Goal: Task Accomplishment & Management: Manage account settings

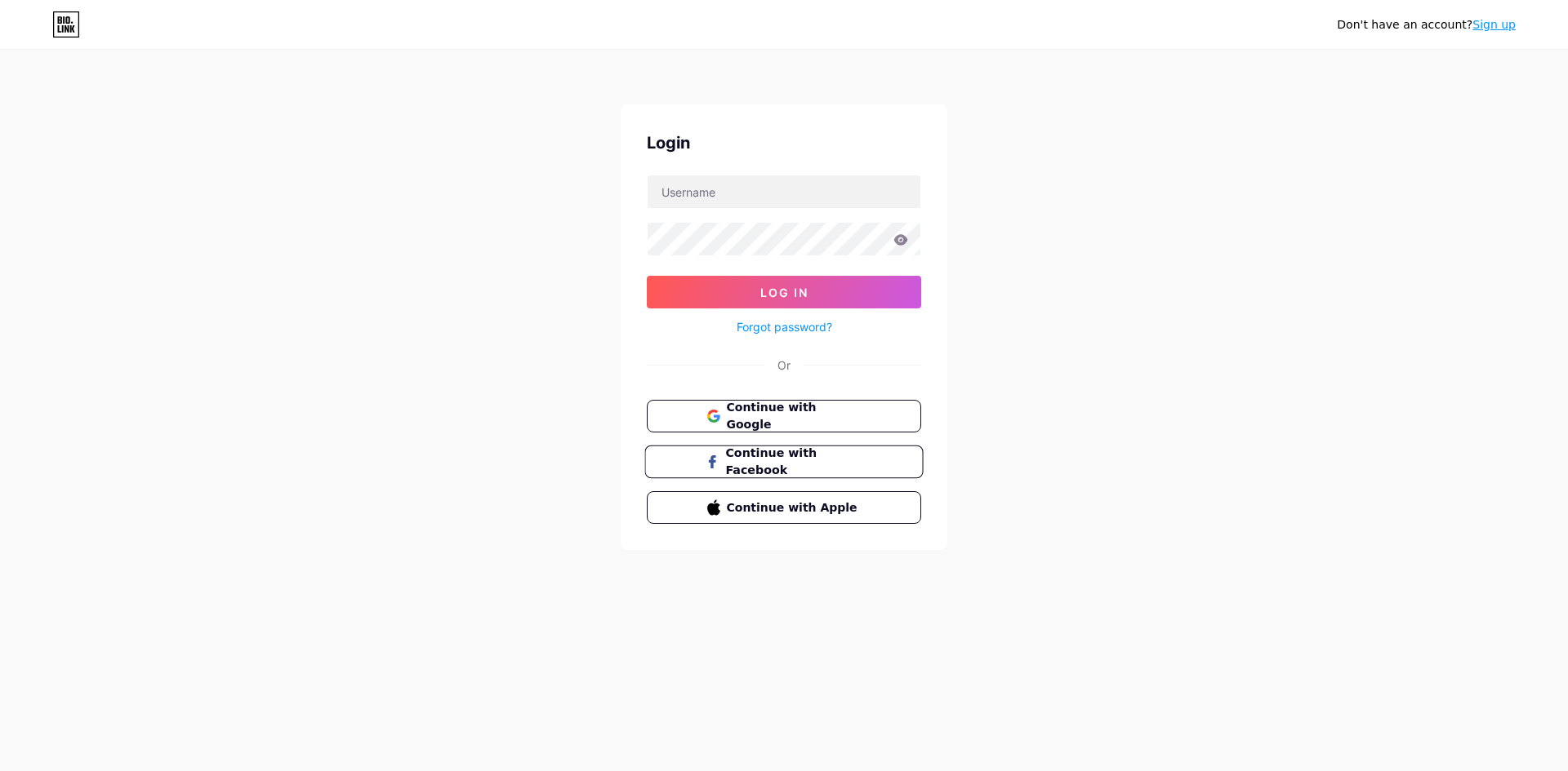
click at [743, 459] on span "Continue with Facebook" at bounding box center [792, 462] width 136 height 36
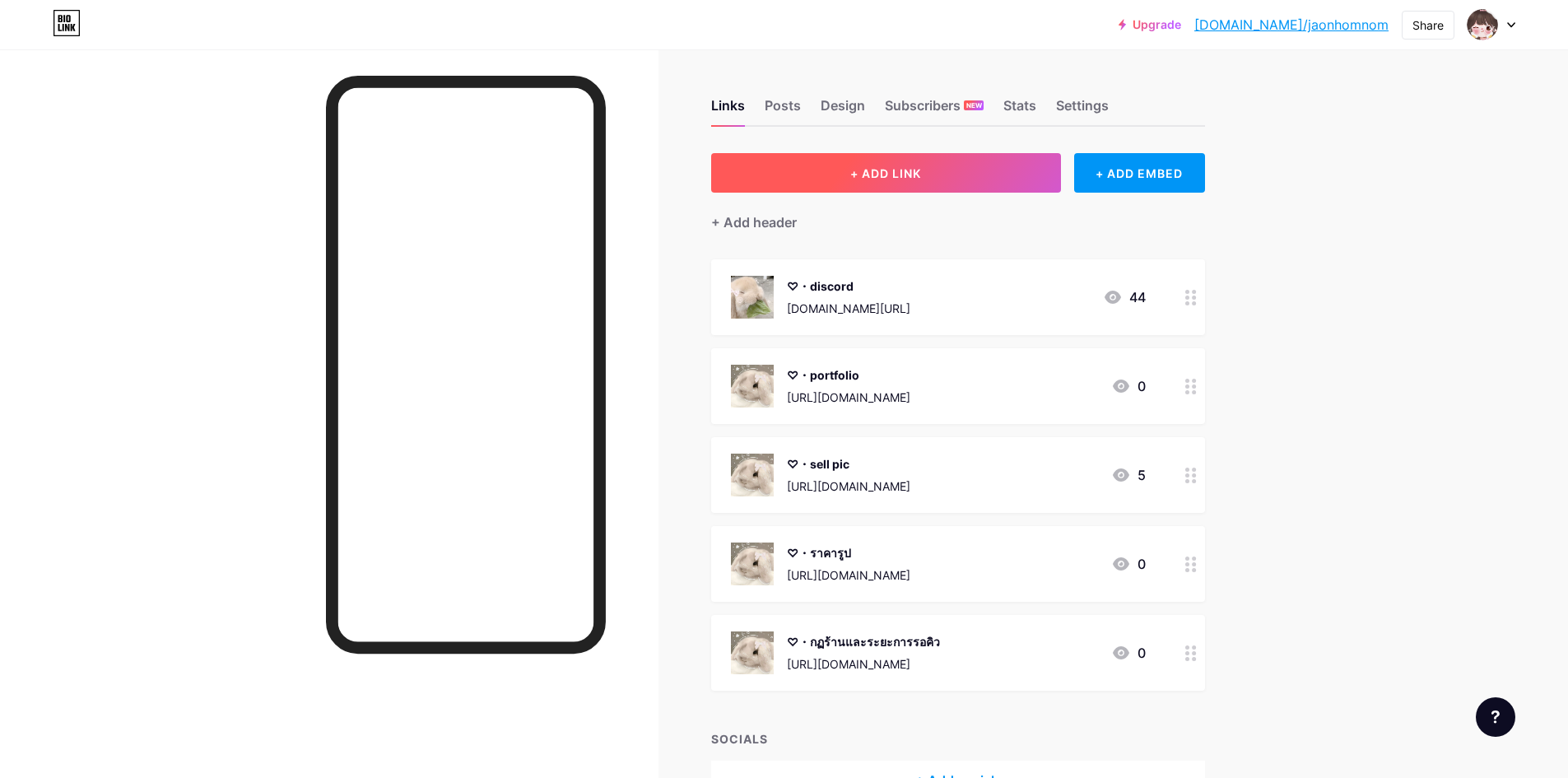
click at [836, 164] on button "+ ADD LINK" at bounding box center [886, 173] width 350 height 39
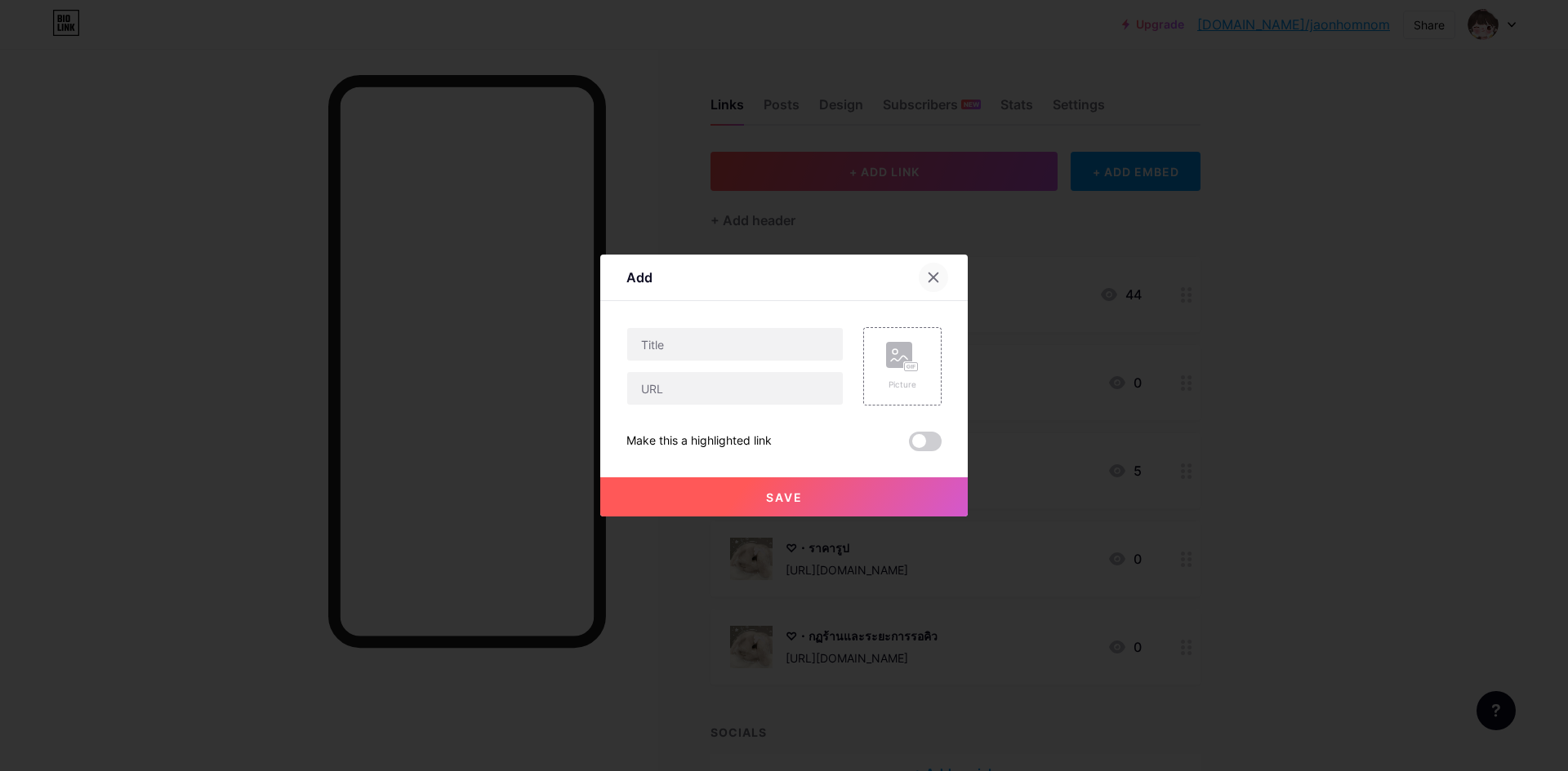
click at [927, 282] on icon at bounding box center [933, 277] width 13 height 13
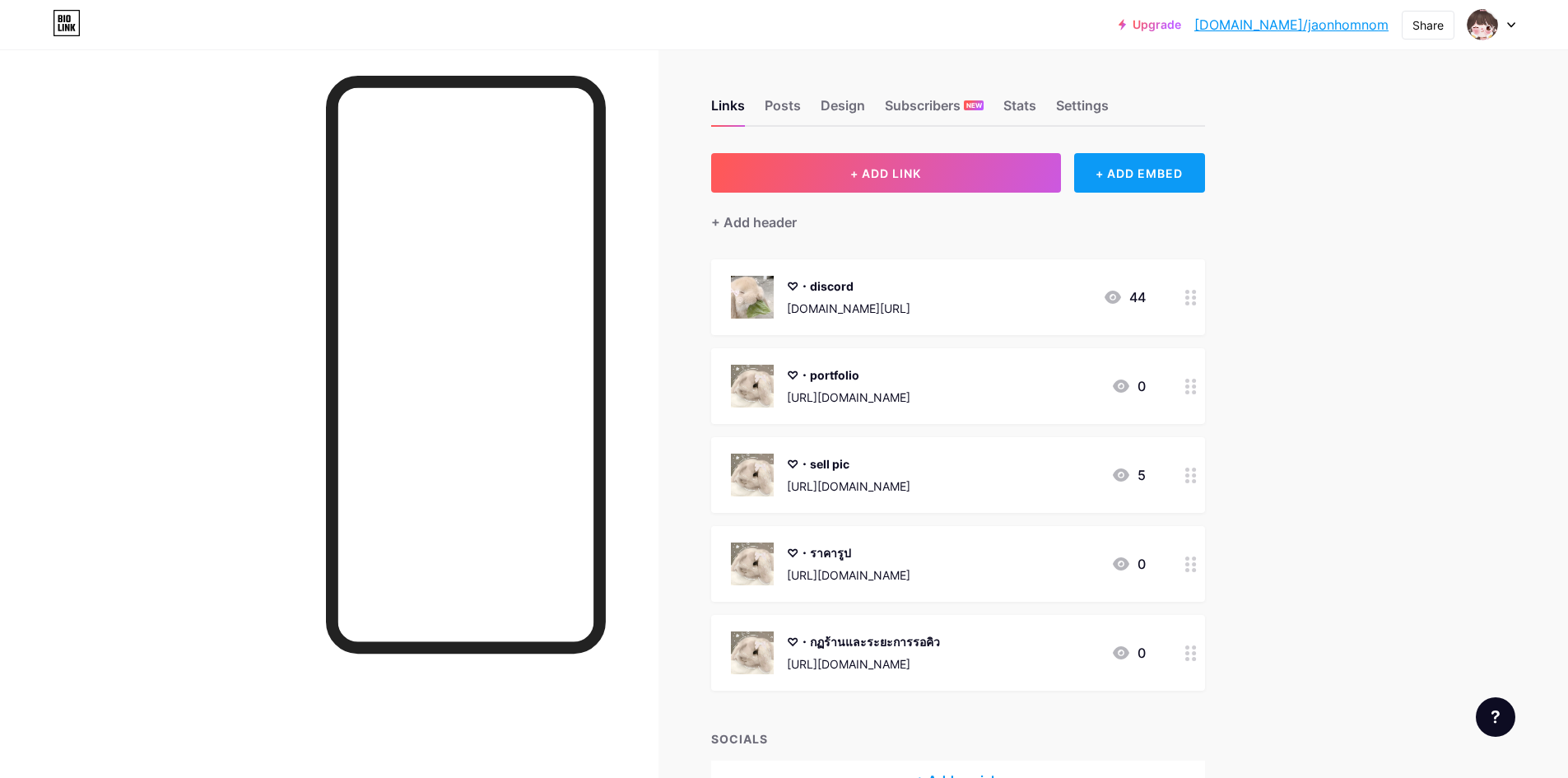
click at [1091, 169] on div "+ ADD EMBED" at bounding box center [1140, 173] width 131 height 39
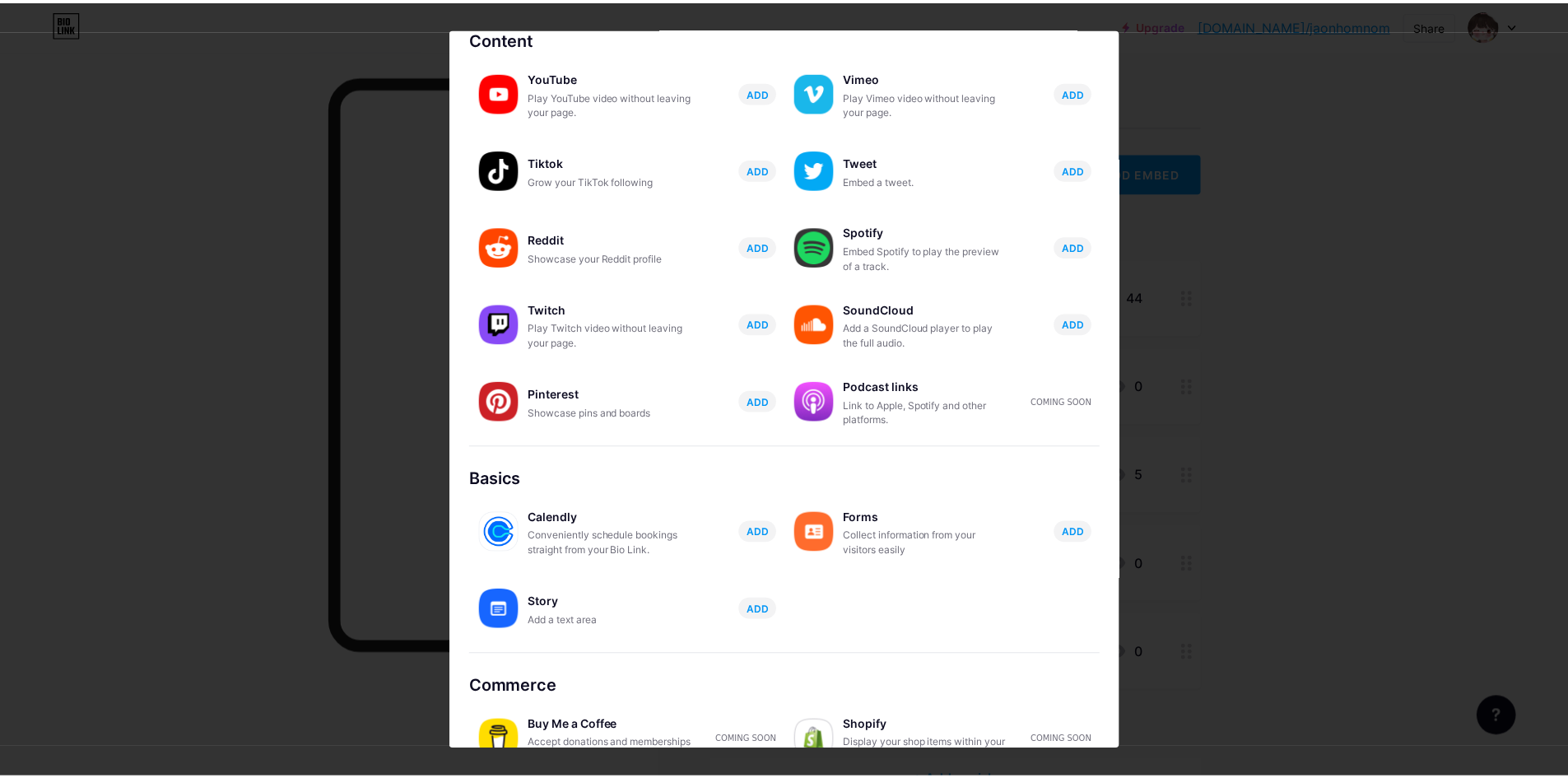
scroll to position [117, 0]
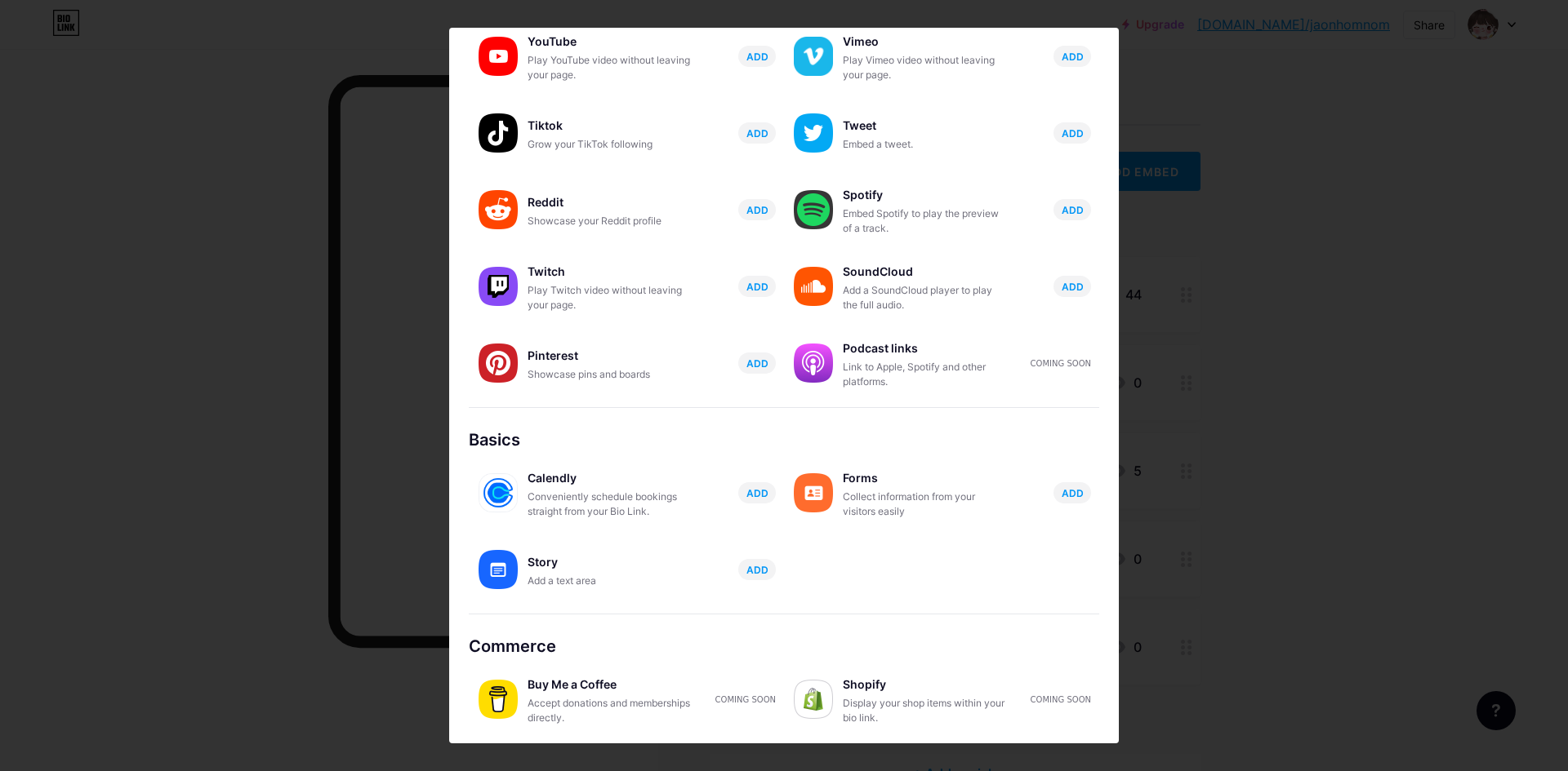
click at [1379, 472] on div at bounding box center [784, 386] width 1568 height 771
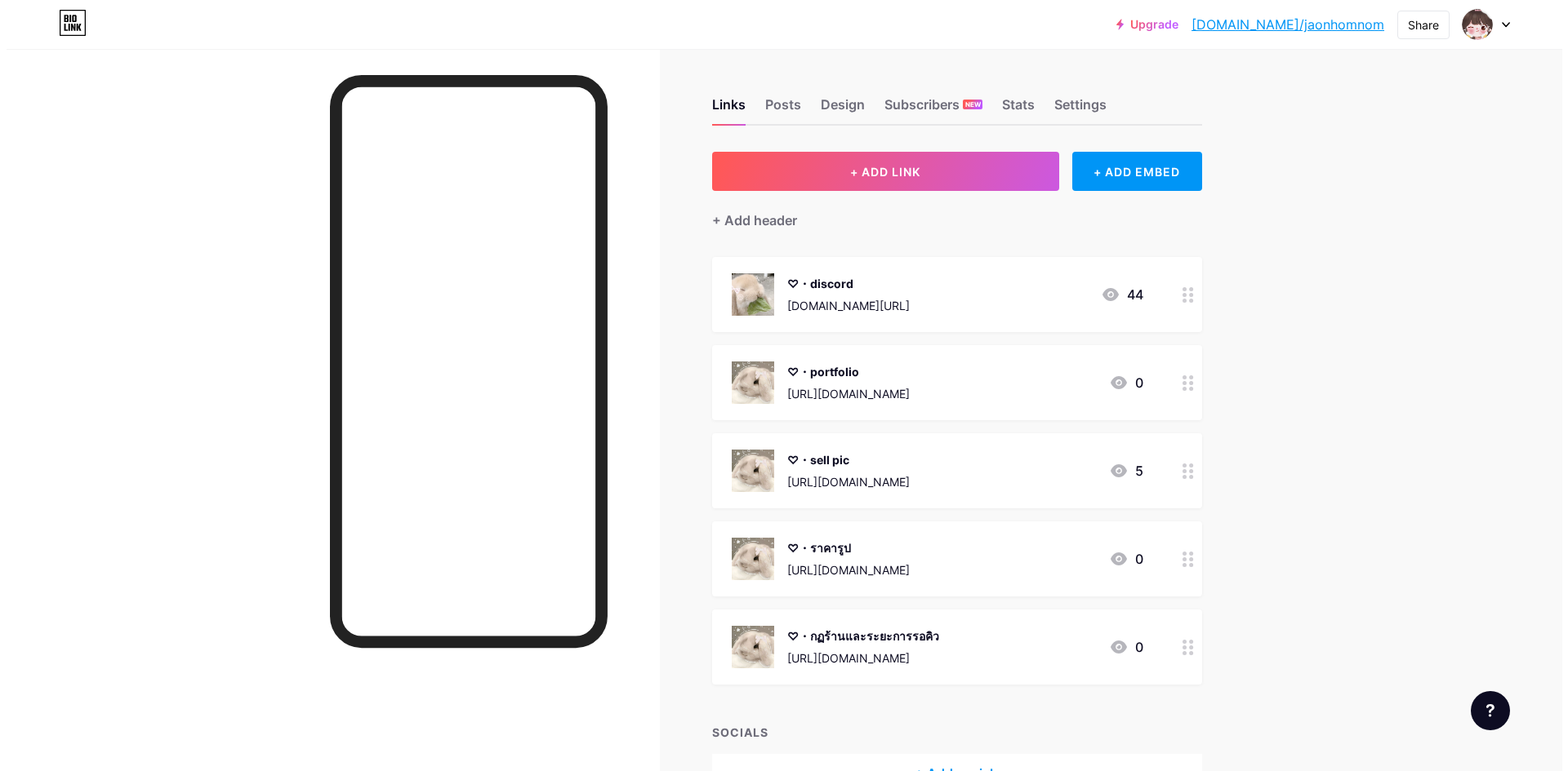
scroll to position [103, 0]
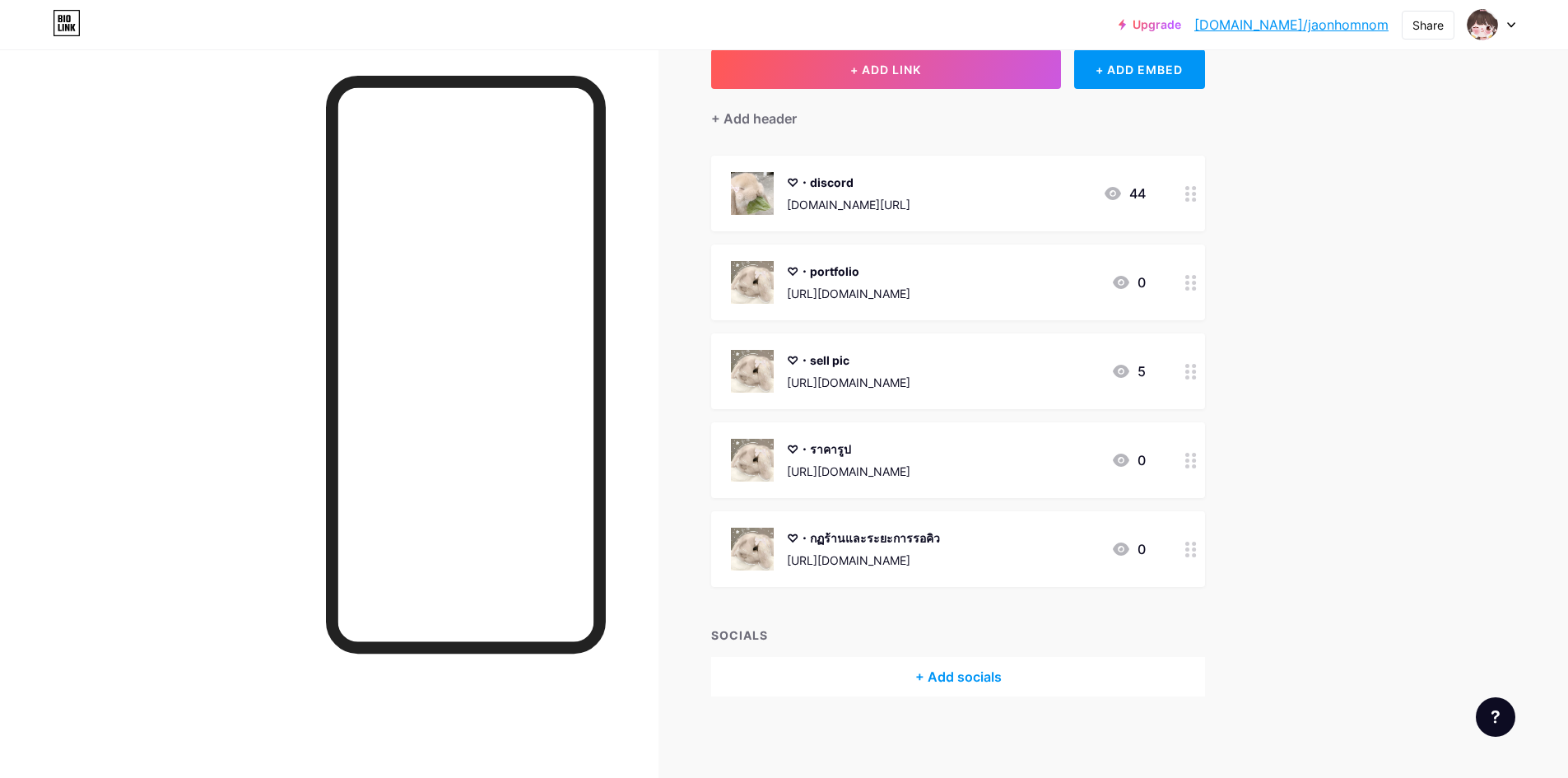
click at [999, 672] on div "+ Add socials" at bounding box center [958, 676] width 494 height 39
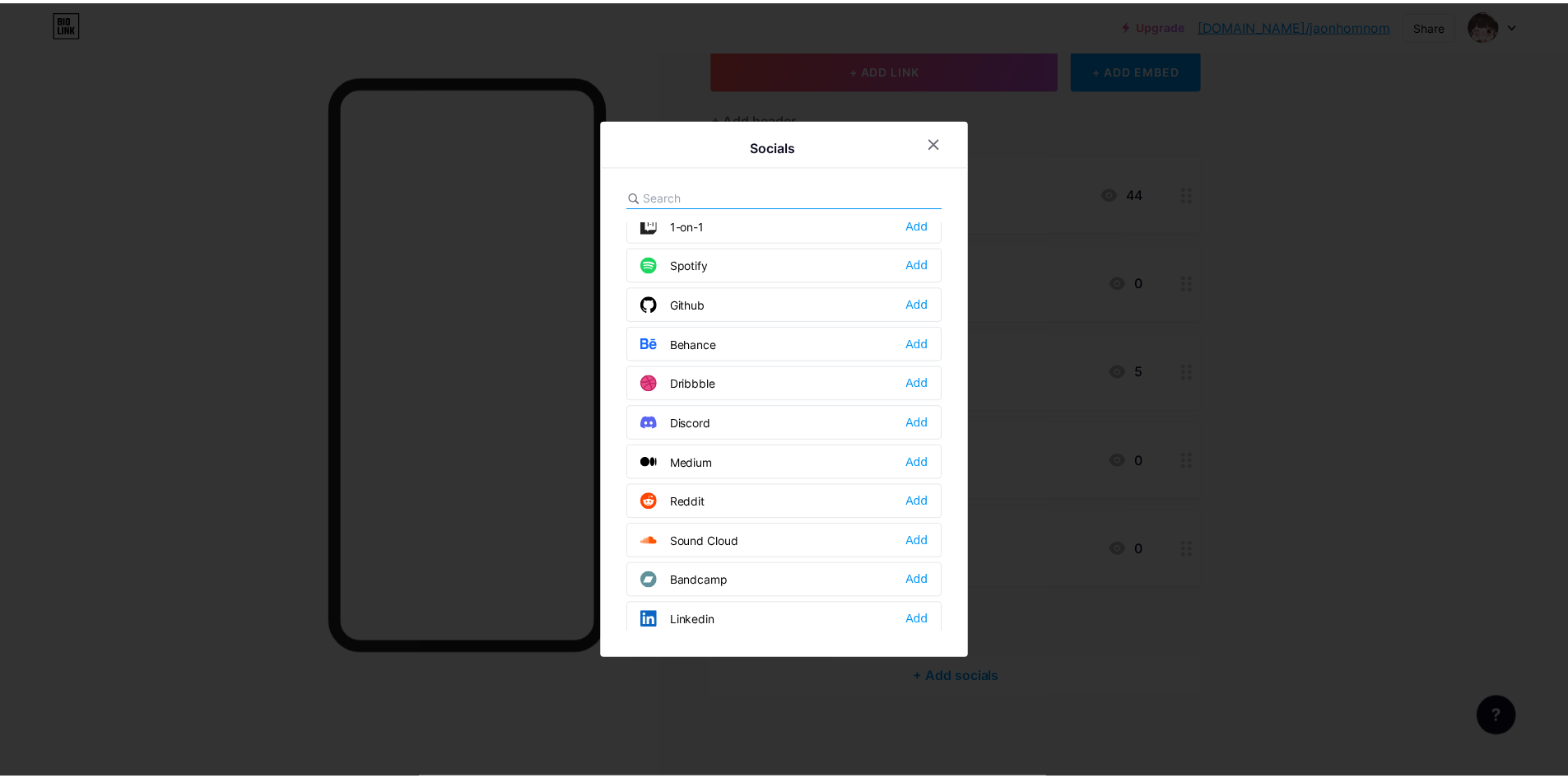
scroll to position [412, 0]
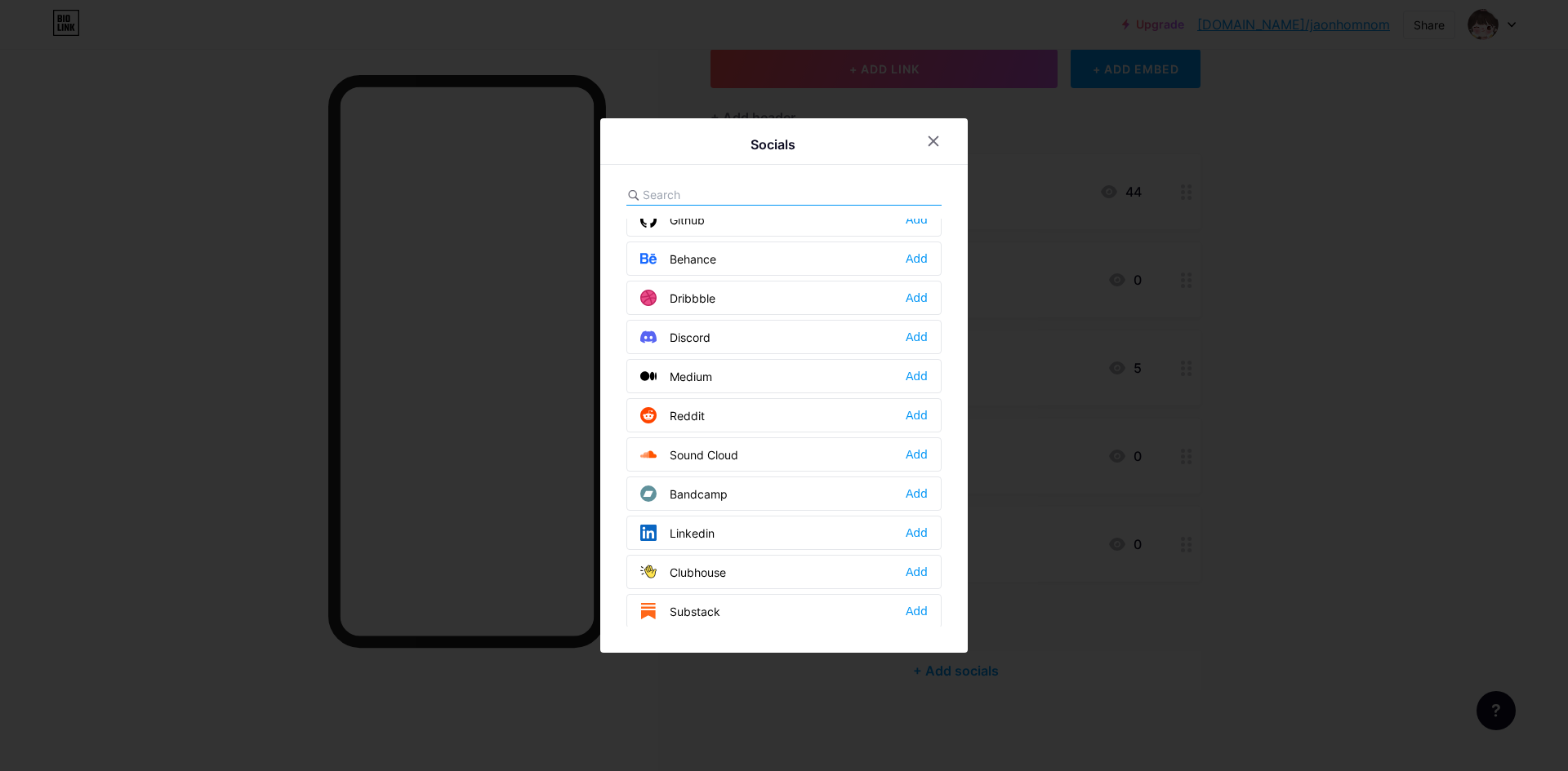
click at [688, 343] on div "Discord" at bounding box center [675, 336] width 70 height 16
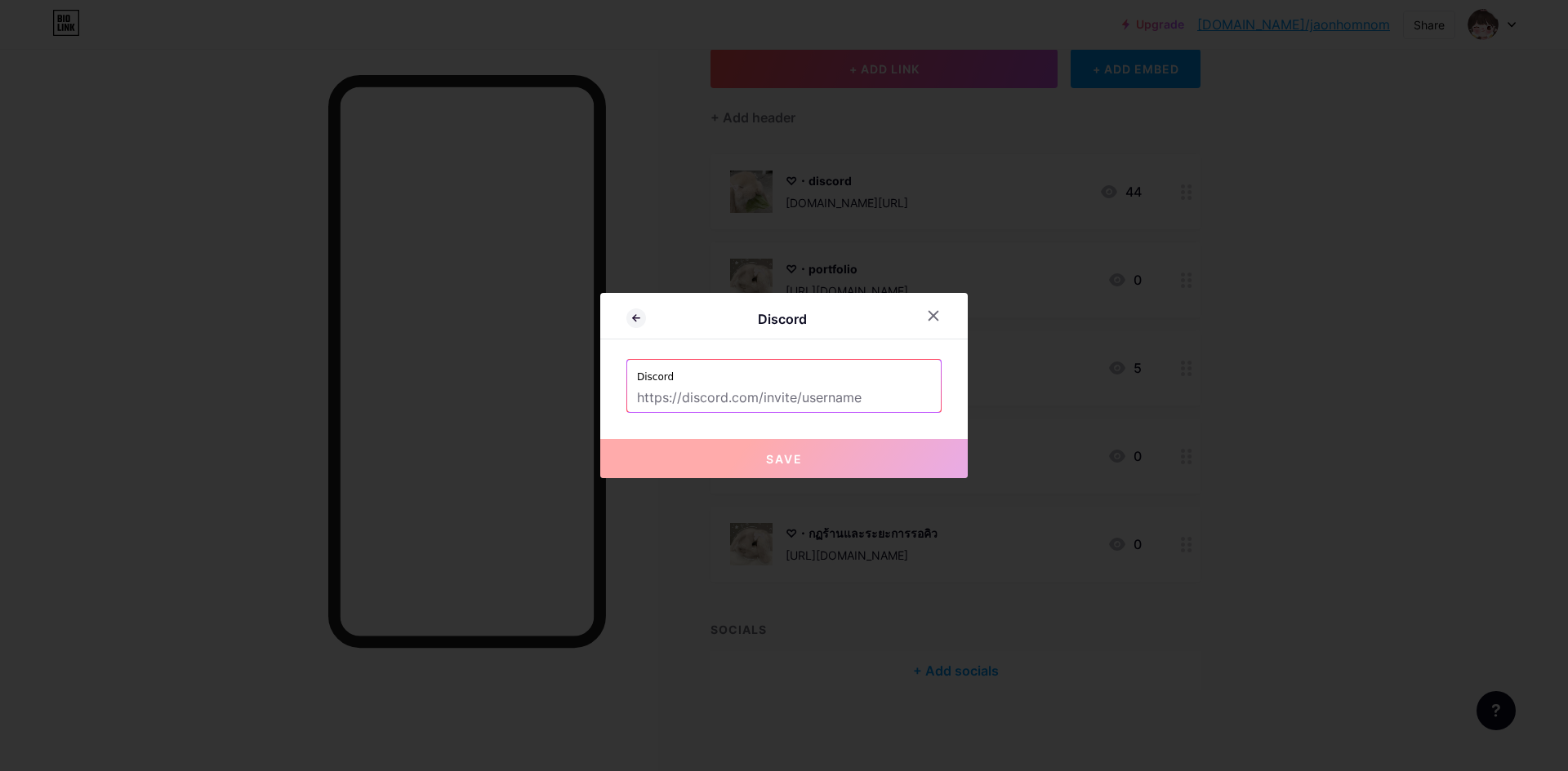
click at [819, 396] on input "text" at bounding box center [784, 398] width 294 height 28
click at [930, 320] on icon at bounding box center [933, 315] width 13 height 13
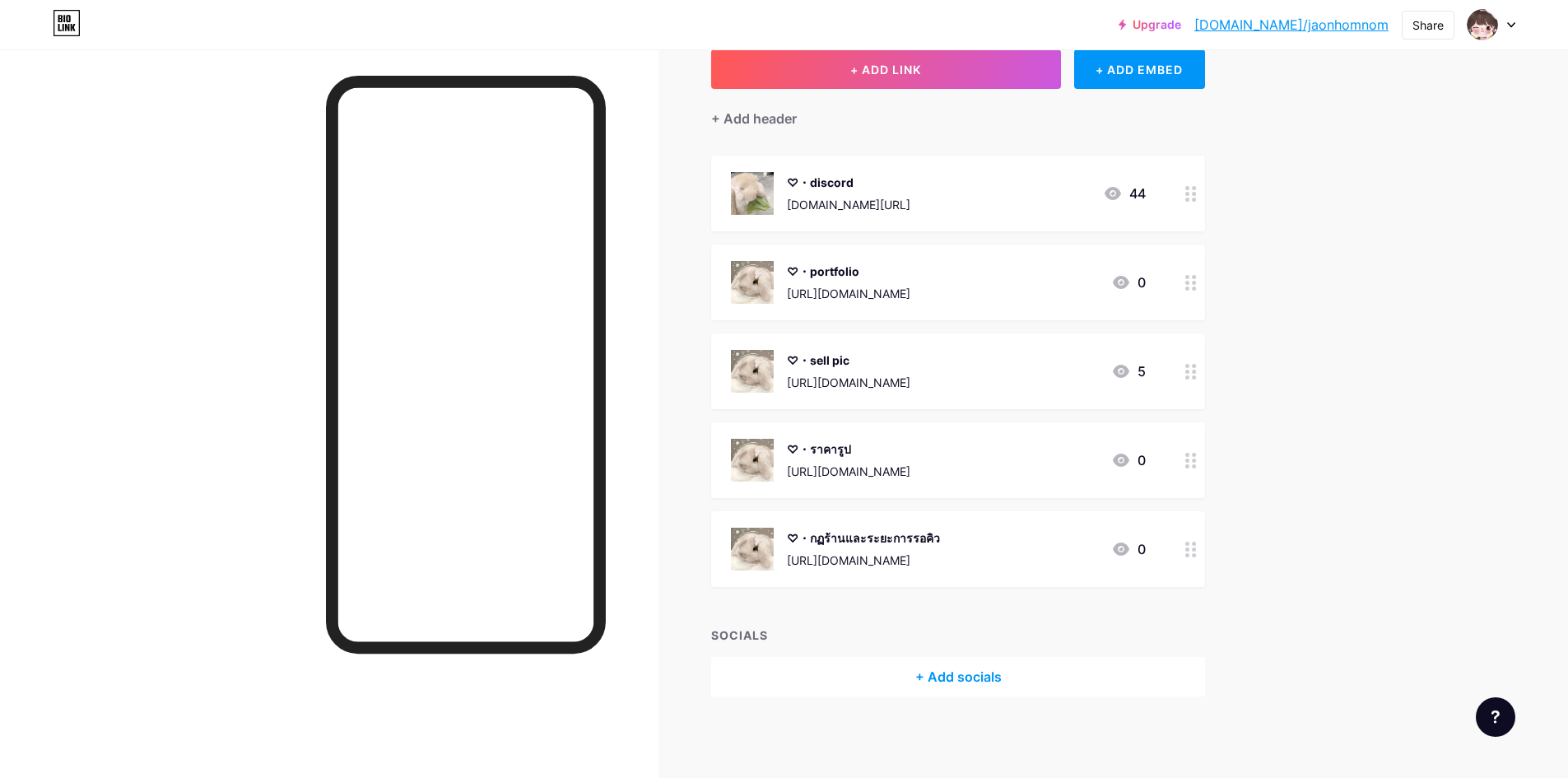
scroll to position [21, 0]
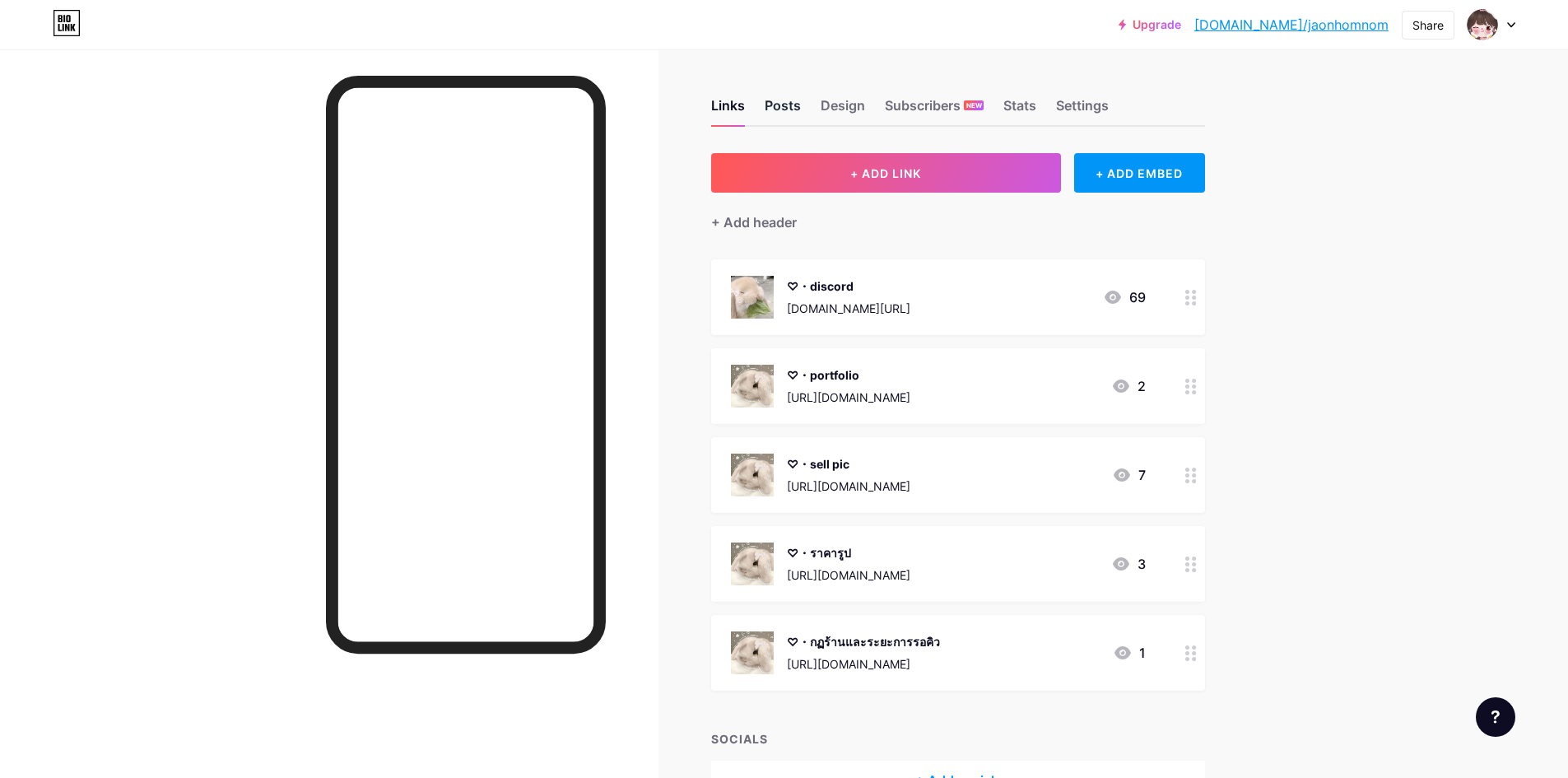
click at [798, 107] on div "Posts" at bounding box center [783, 110] width 36 height 30
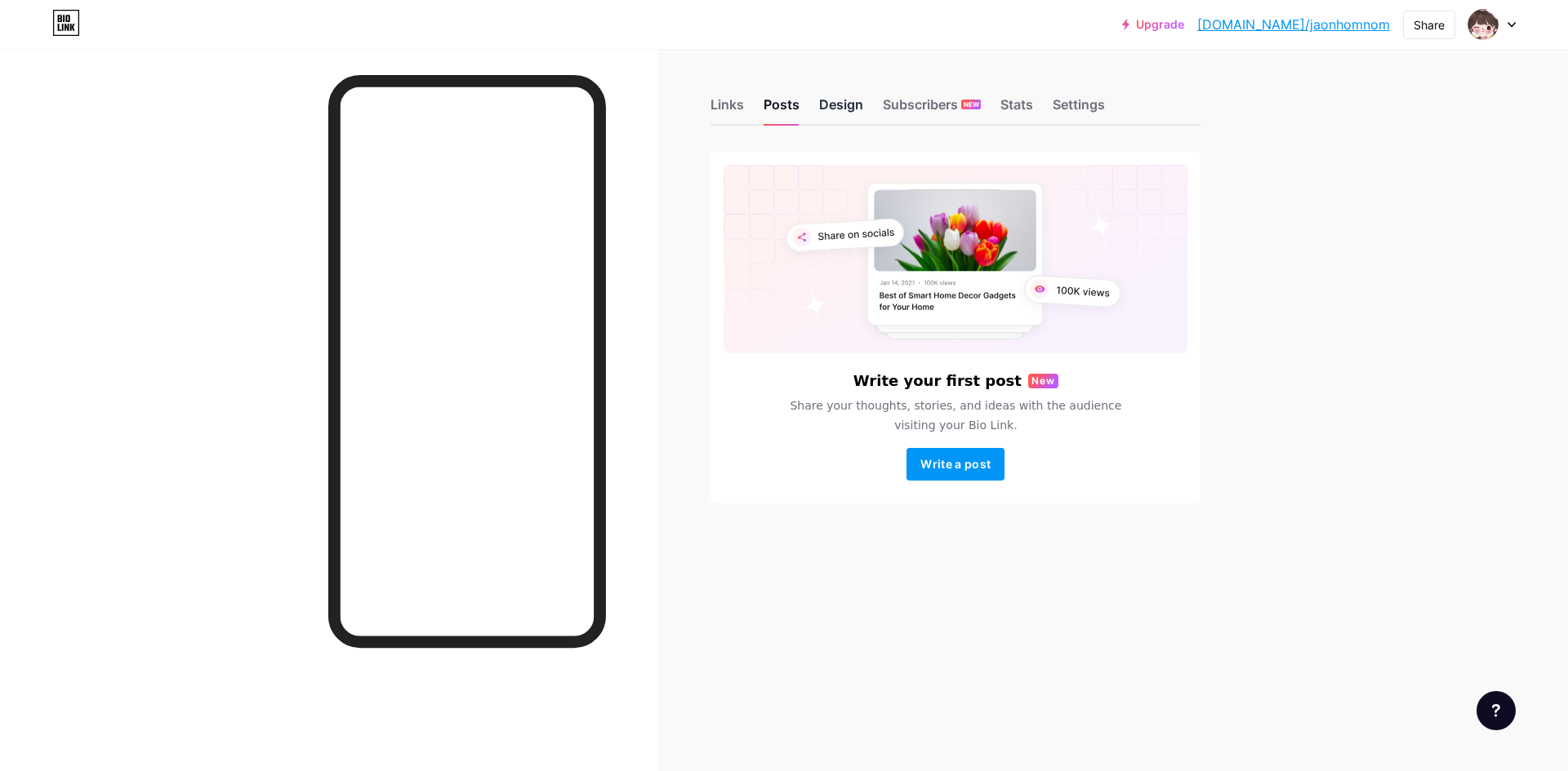
click at [847, 107] on div "Design" at bounding box center [841, 109] width 44 height 30
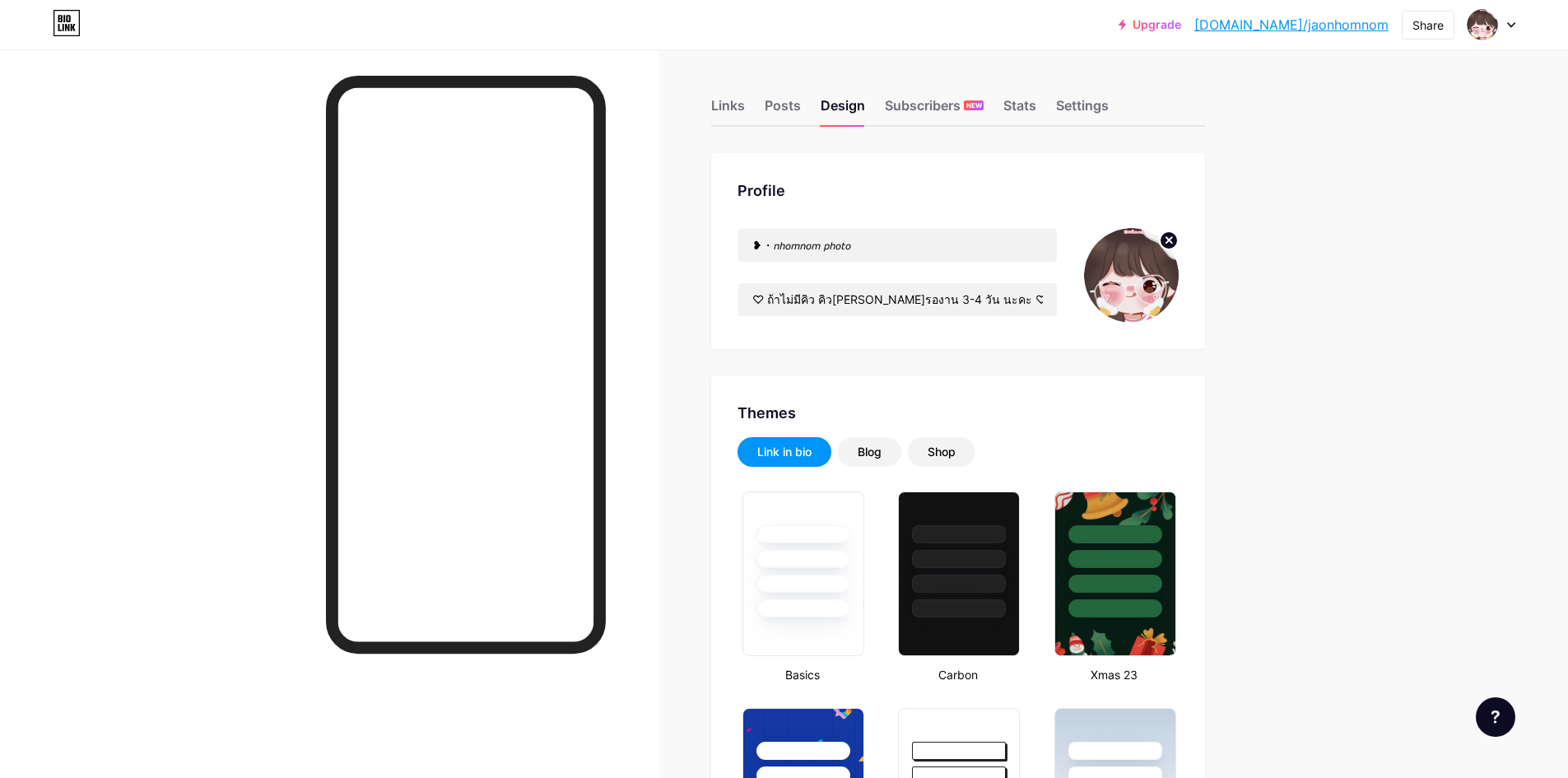
click at [1172, 241] on icon at bounding box center [1169, 240] width 6 height 6
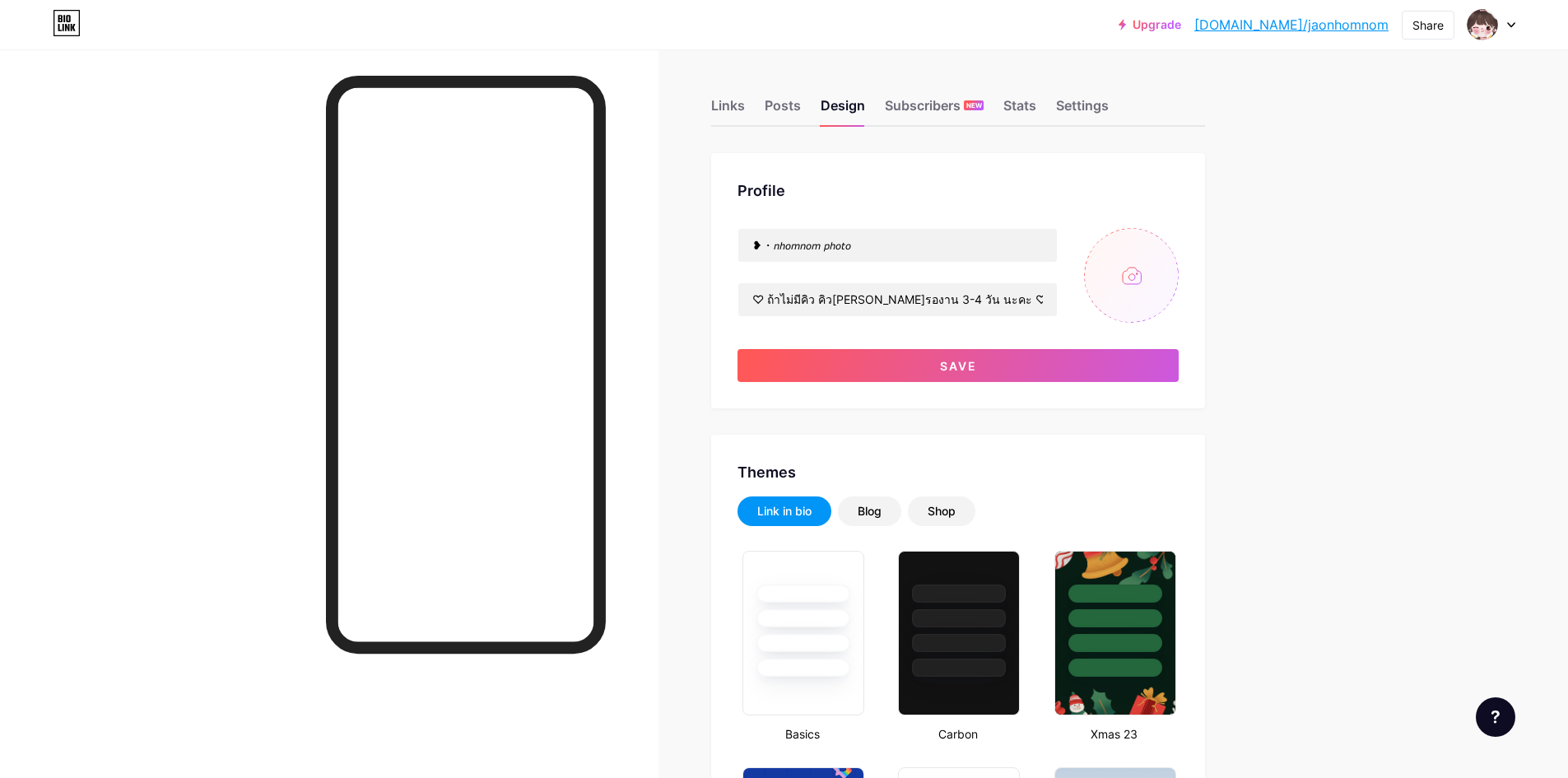
type input "#f9e1e7"
type input "#000000"
click at [1150, 267] on input "file" at bounding box center [1131, 275] width 95 height 95
type input "C:\fakepath\bb2595f337f810a147582ab9f1f9c66f.jpg"
click at [879, 296] on input "♡ ถ้าไม่มีคิว คิวปกติรองาน 3-4 วัน นะคะ ♡" at bounding box center [898, 299] width 319 height 33
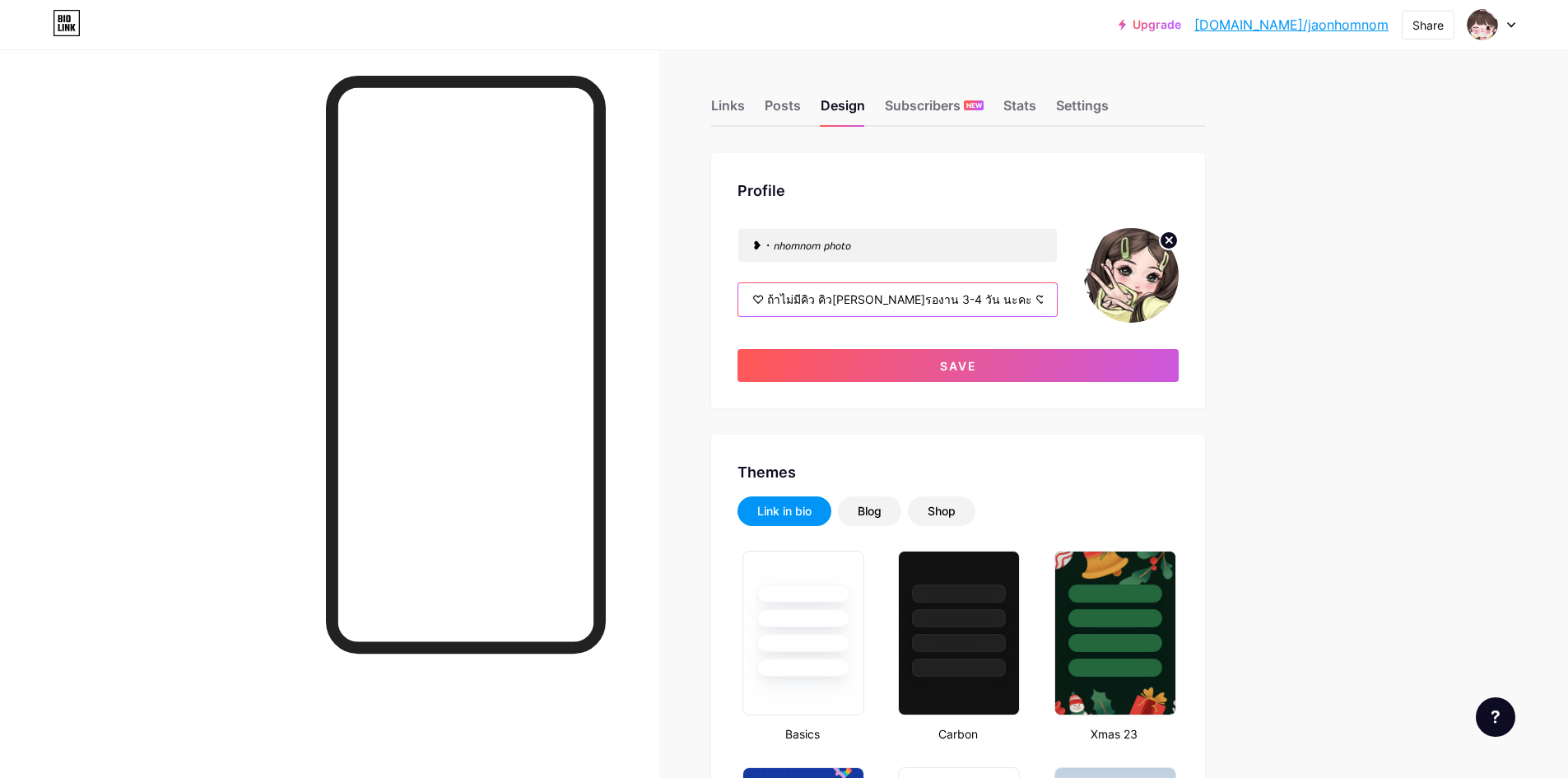
drag, startPoint x: 908, startPoint y: 301, endPoint x: 874, endPoint y: 284, distance: 38.0
click at [892, 297] on input "♡ ถ้าไม่มีคิว คิวปกติรองาน 3-4 วัน นะคะ ♡" at bounding box center [898, 299] width 319 height 33
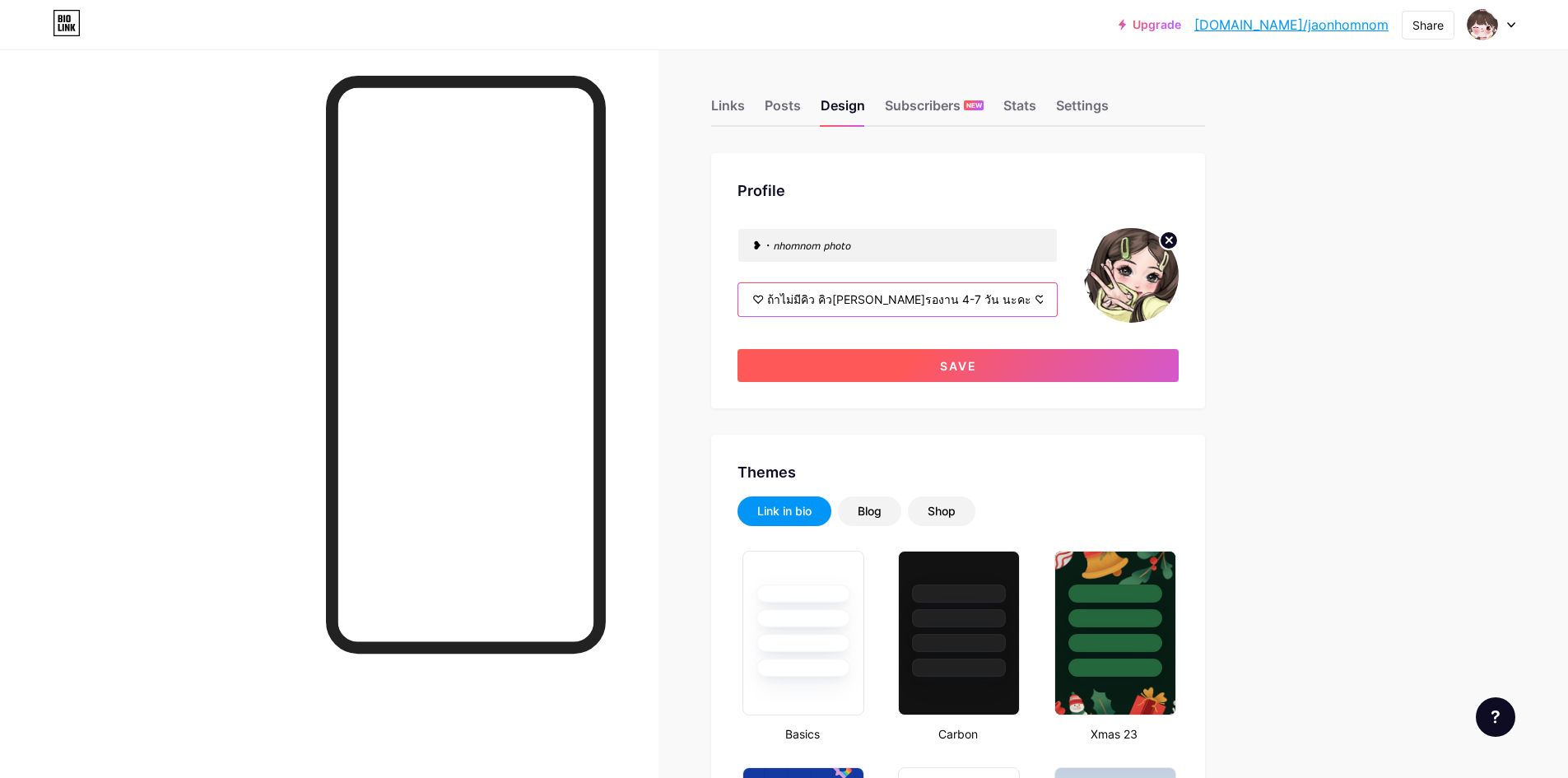
type input "♡ ถ้าไม่มีคิว คิวปกติรองาน 4-7 วัน นะคะ ♡"
click at [914, 358] on button "Save" at bounding box center [958, 365] width 442 height 33
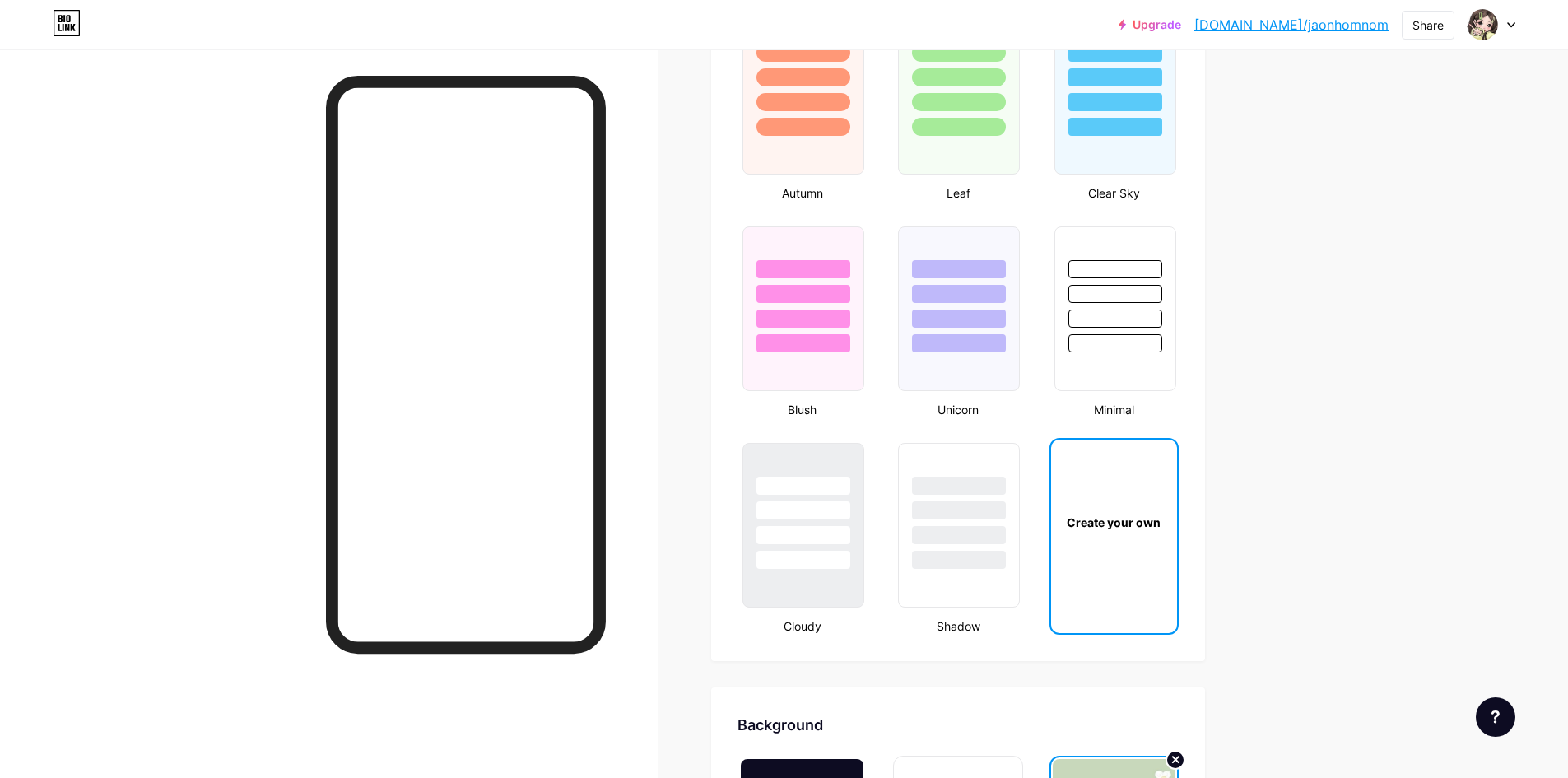
scroll to position [1977, 0]
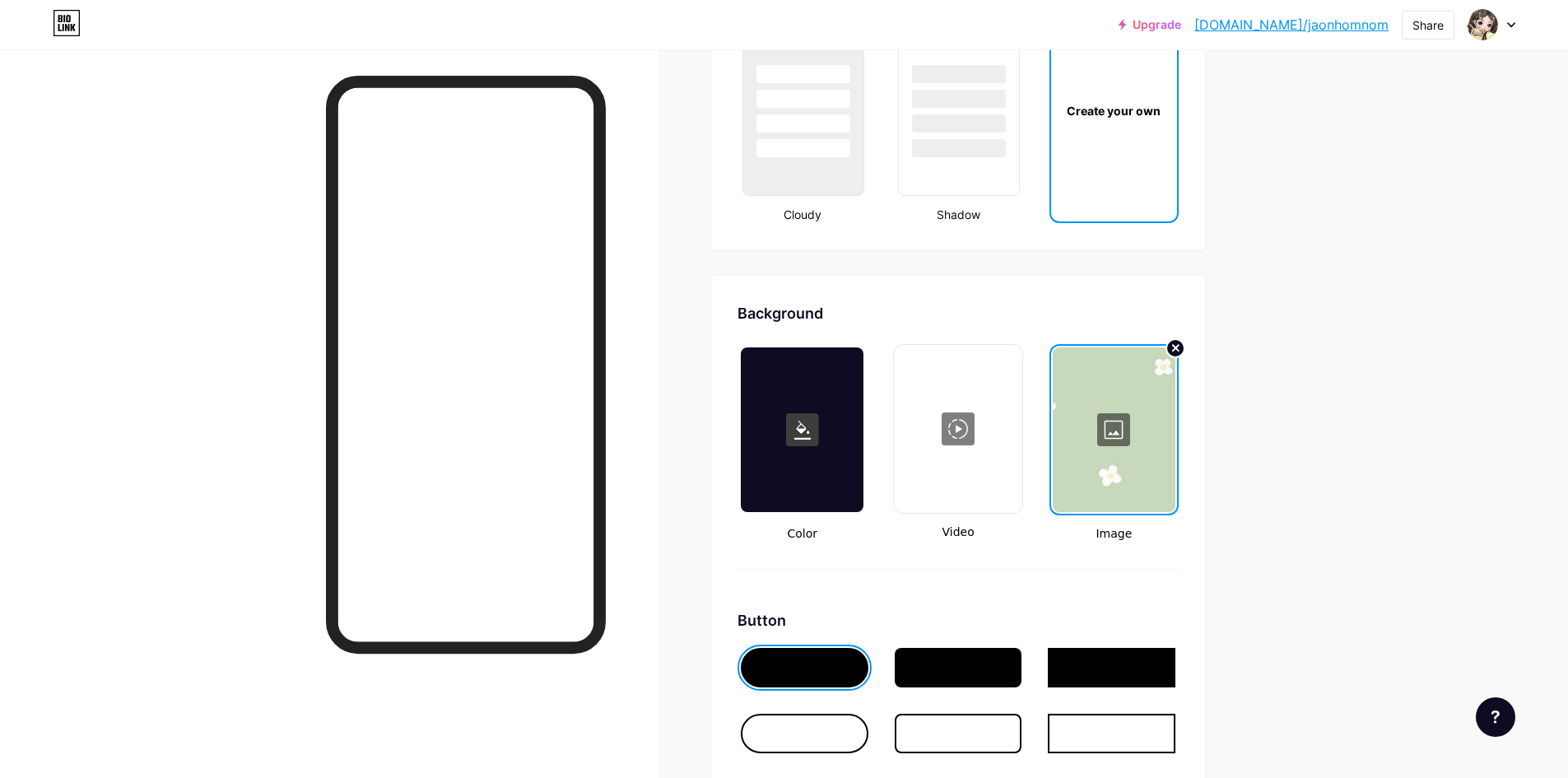
click at [1114, 418] on div at bounding box center [1114, 429] width 123 height 165
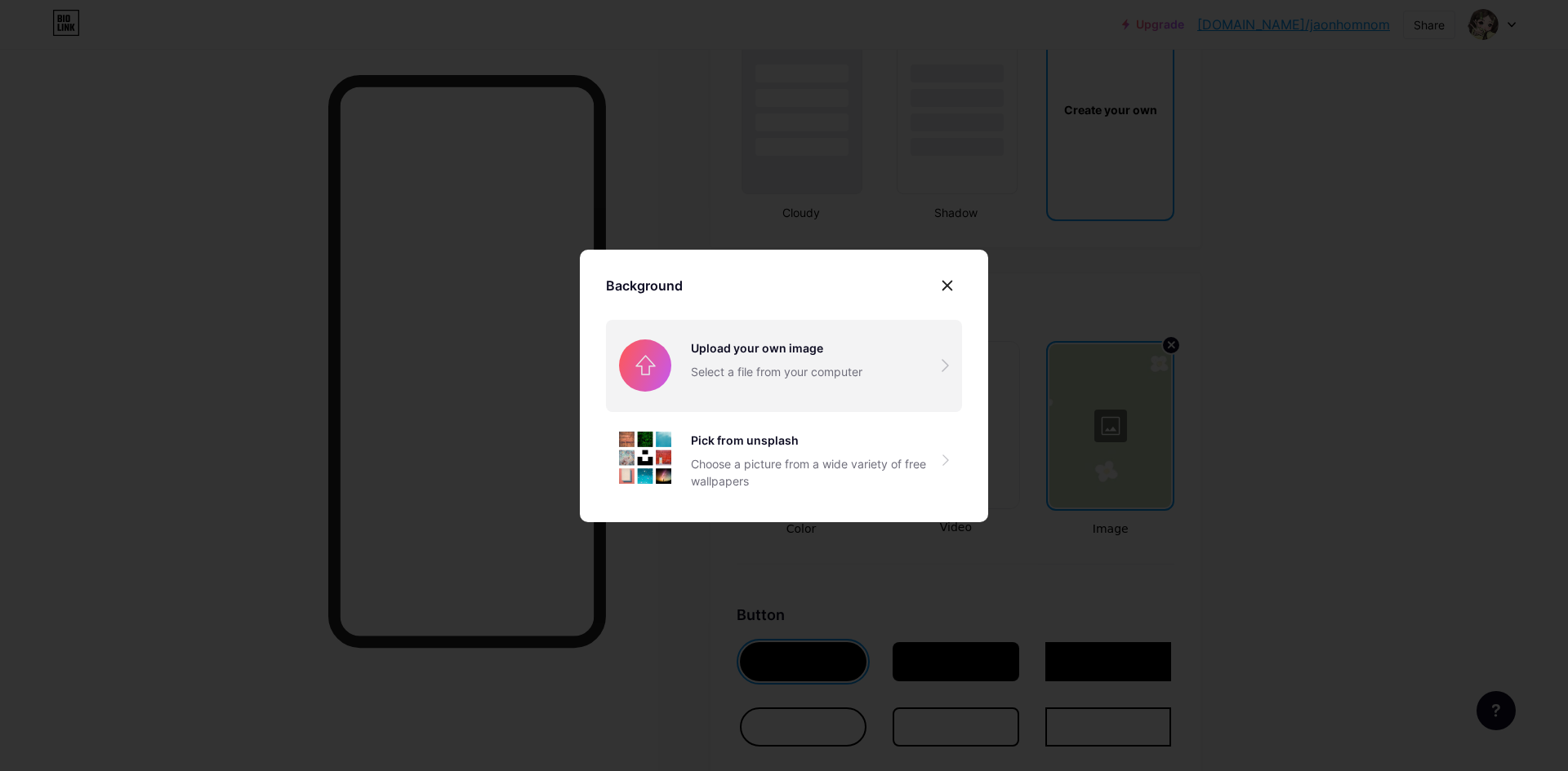
click at [676, 376] on input "file" at bounding box center [783, 365] width 356 height 91
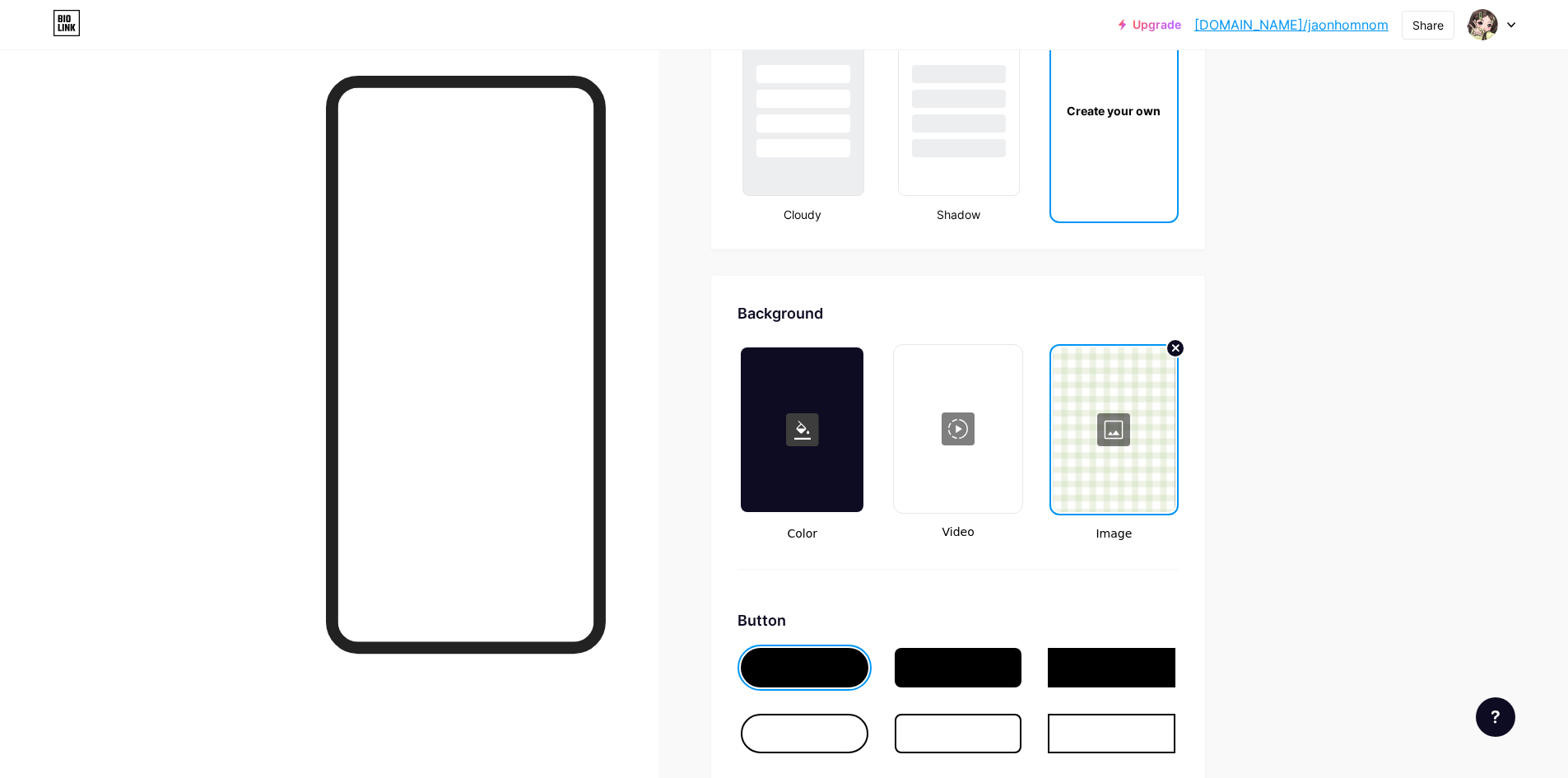
click at [1132, 419] on div at bounding box center [1114, 429] width 123 height 165
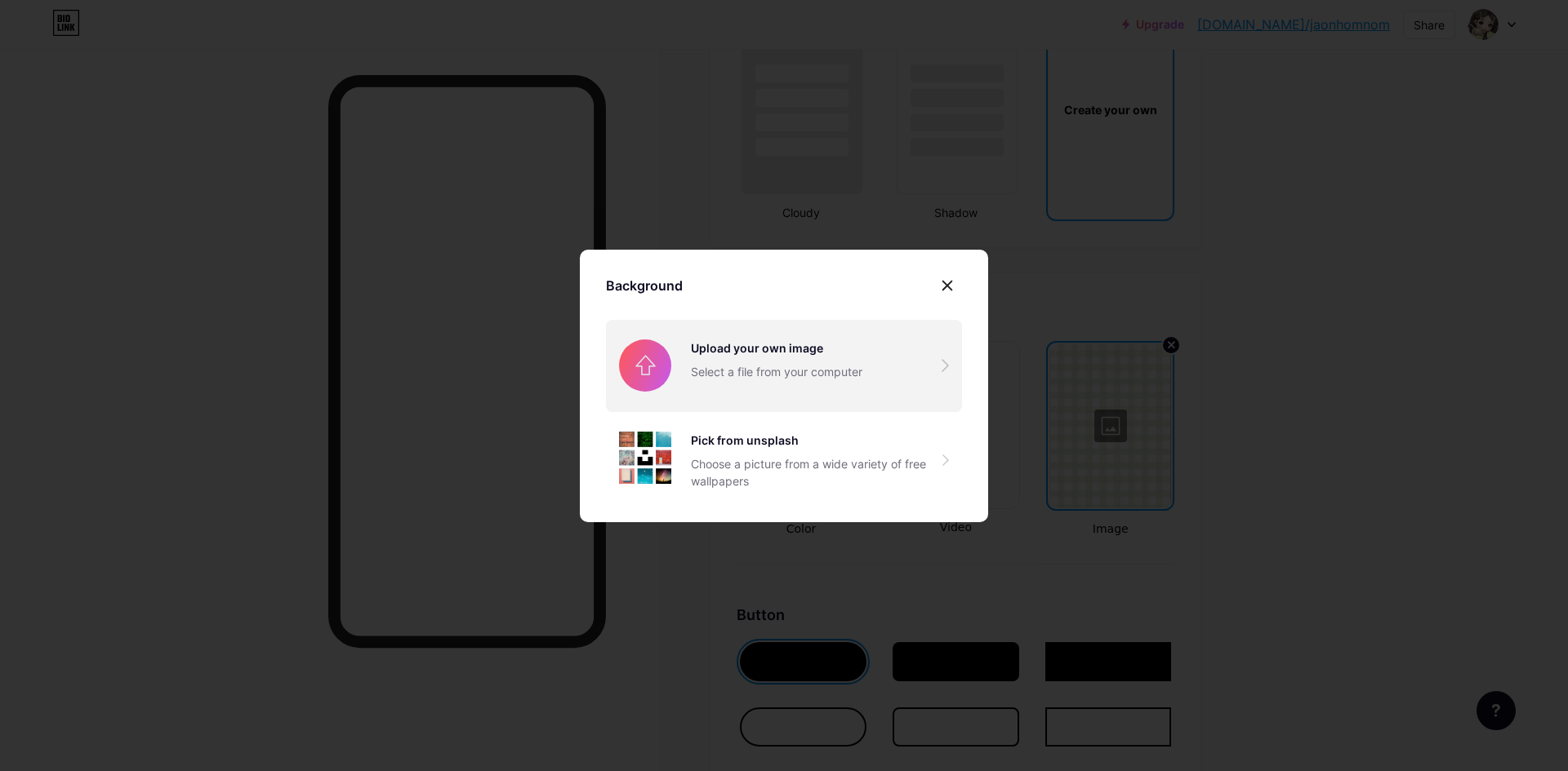
click at [710, 380] on input "file" at bounding box center [783, 365] width 356 height 91
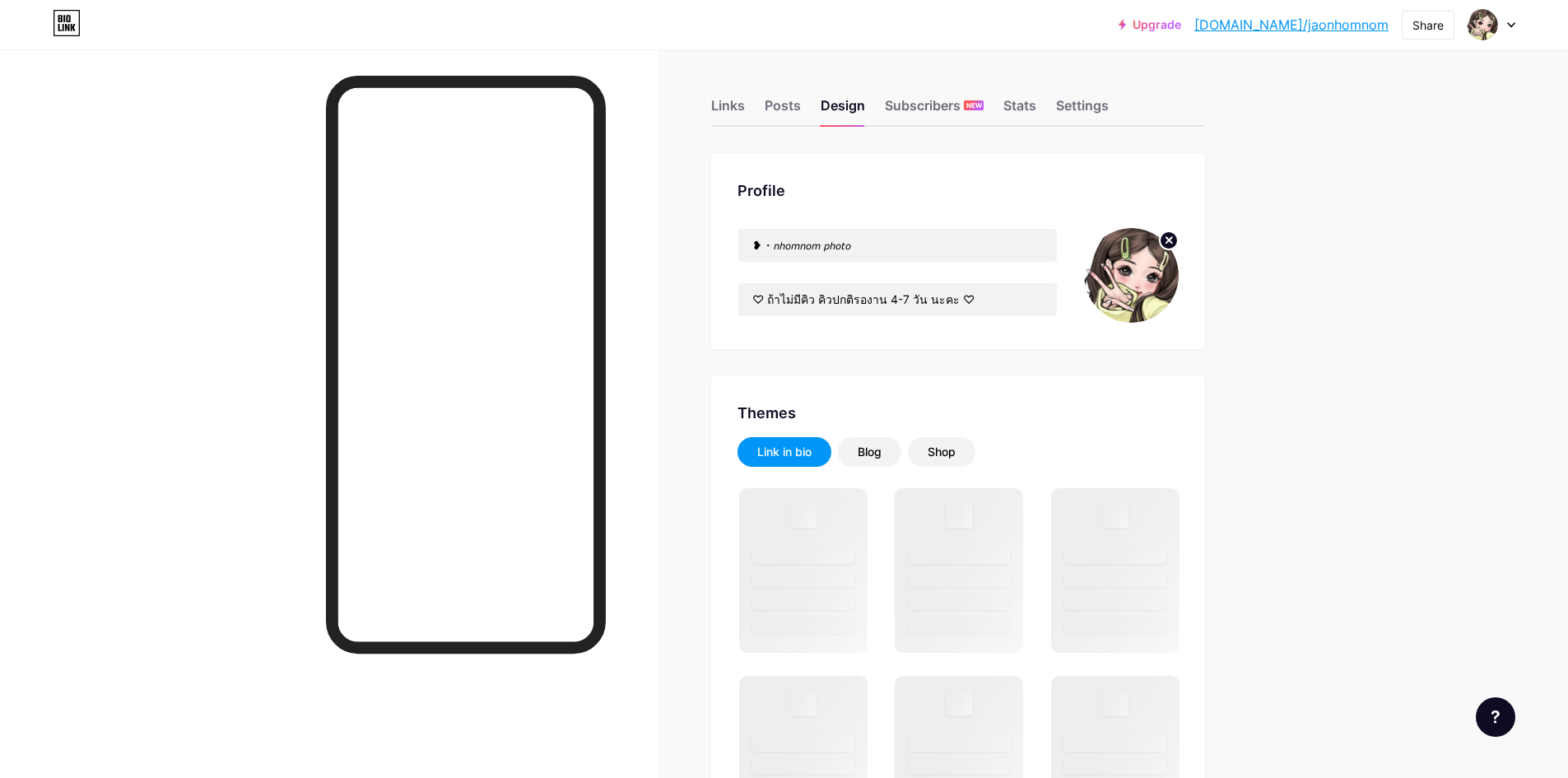
type input "#f9e1e7"
type input "#000000"
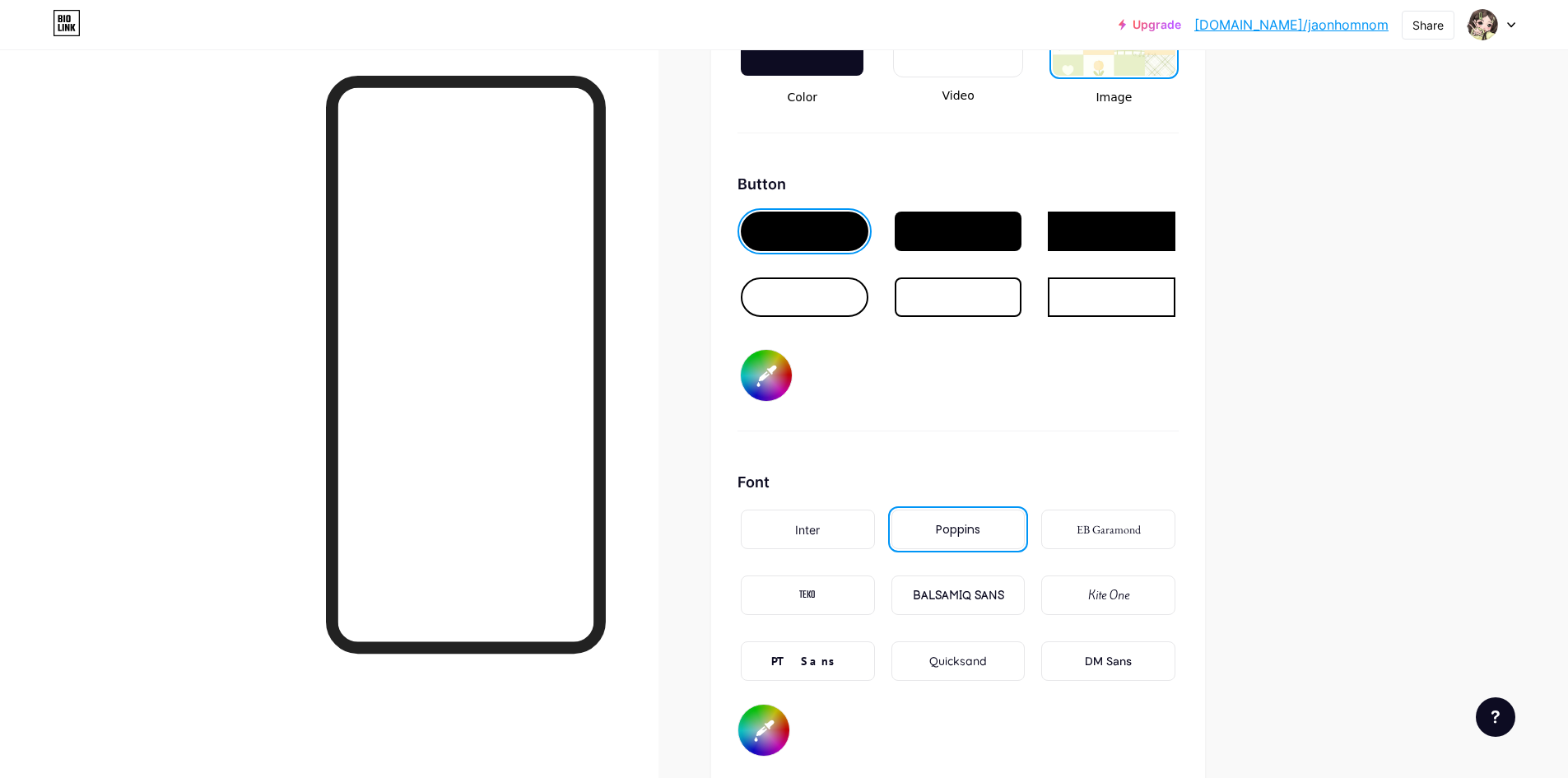
scroll to position [2331, 0]
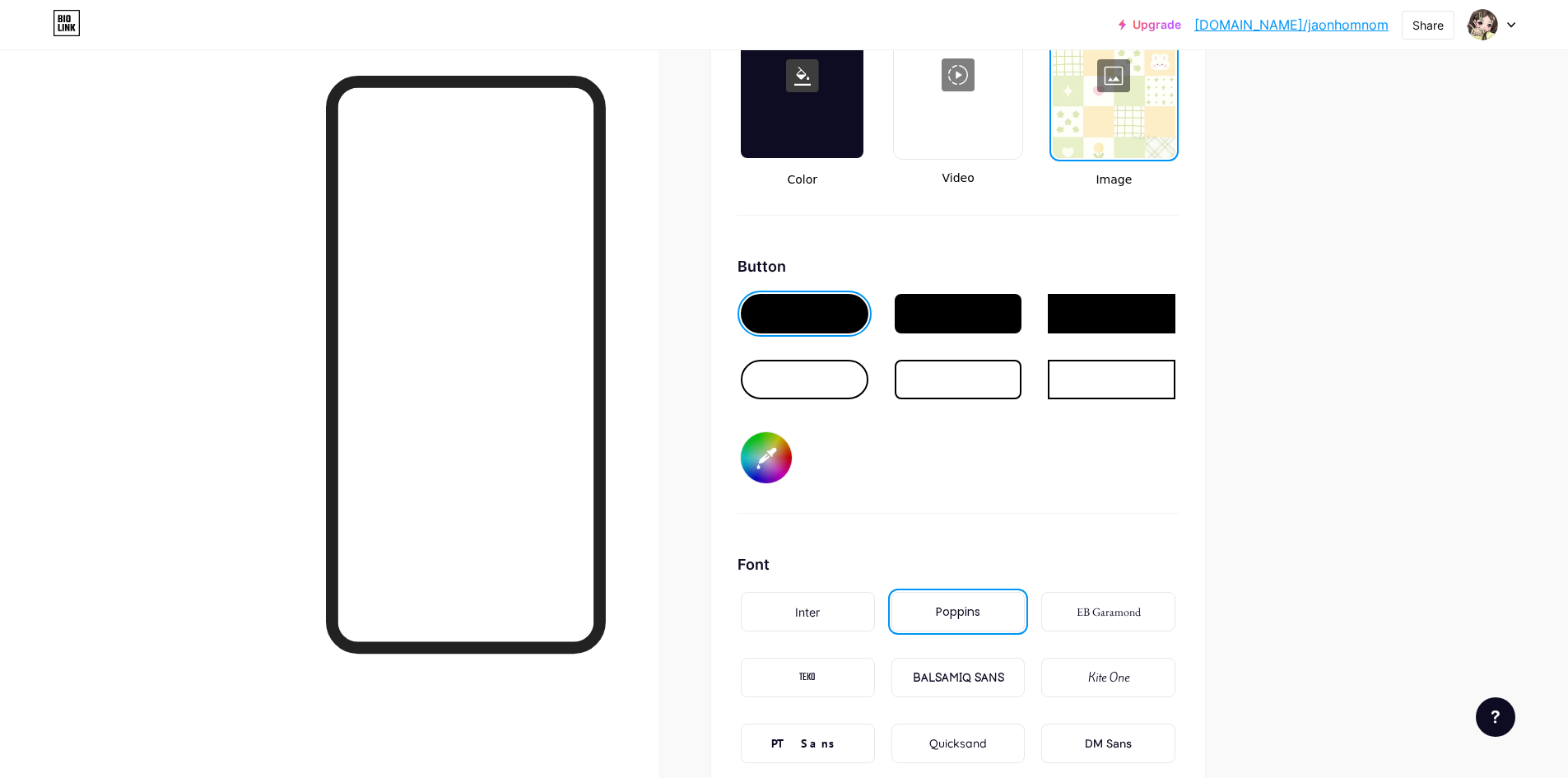
click at [765, 449] on input "#f9e1e7" at bounding box center [767, 458] width 51 height 51
click at [1175, 496] on div "Button #dbfdff" at bounding box center [958, 384] width 442 height 258
click at [842, 370] on div at bounding box center [805, 380] width 128 height 39
click at [778, 461] on input "#dbfdff" at bounding box center [767, 458] width 51 height 51
drag, startPoint x: 819, startPoint y: 316, endPoint x: 812, endPoint y: 454, distance: 138.2
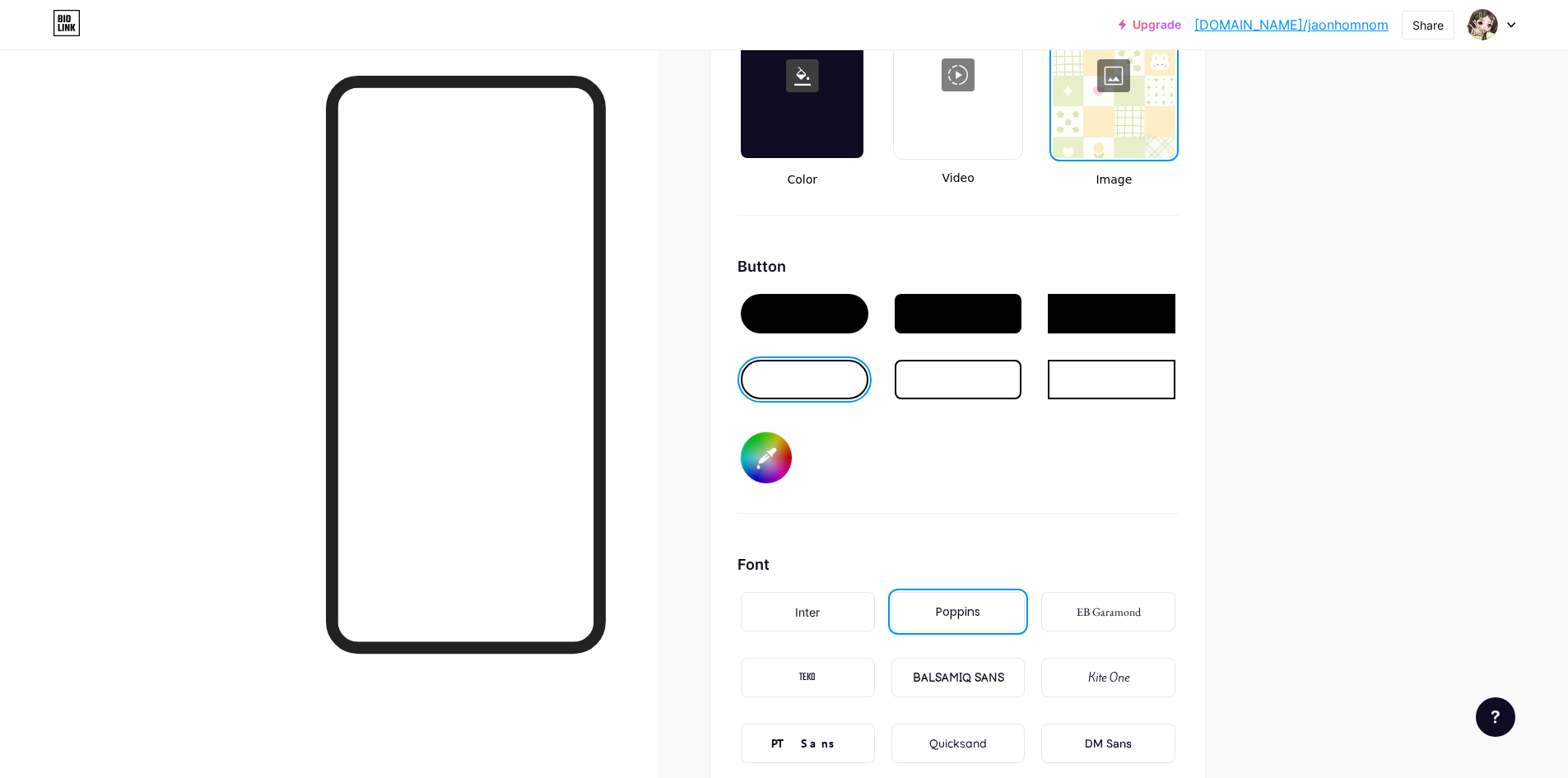
click at [812, 454] on div "Button #00bfff" at bounding box center [958, 384] width 442 height 258
click at [813, 318] on div at bounding box center [805, 314] width 128 height 39
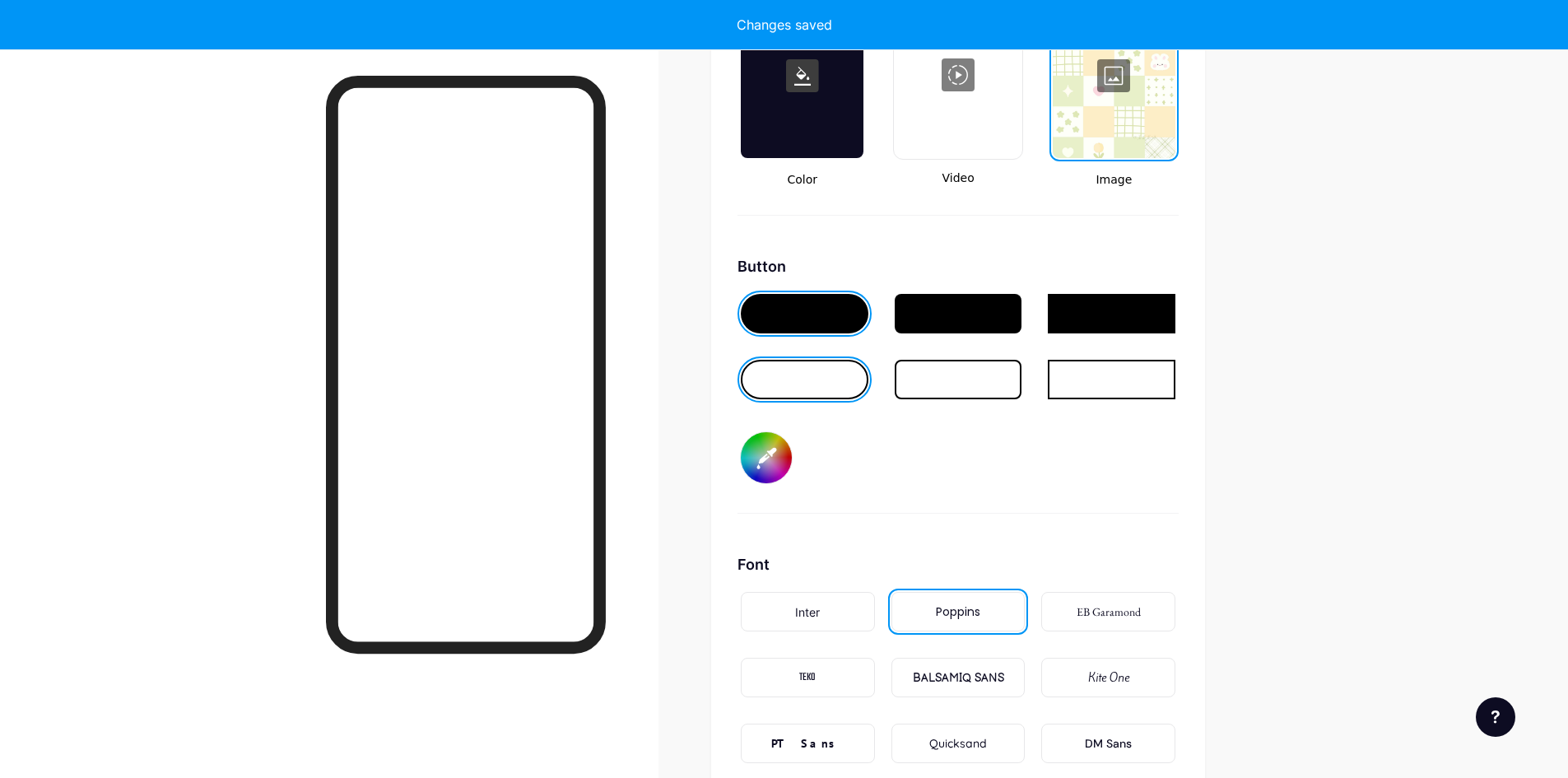
click at [771, 473] on input "#00bfff" at bounding box center [767, 458] width 51 height 51
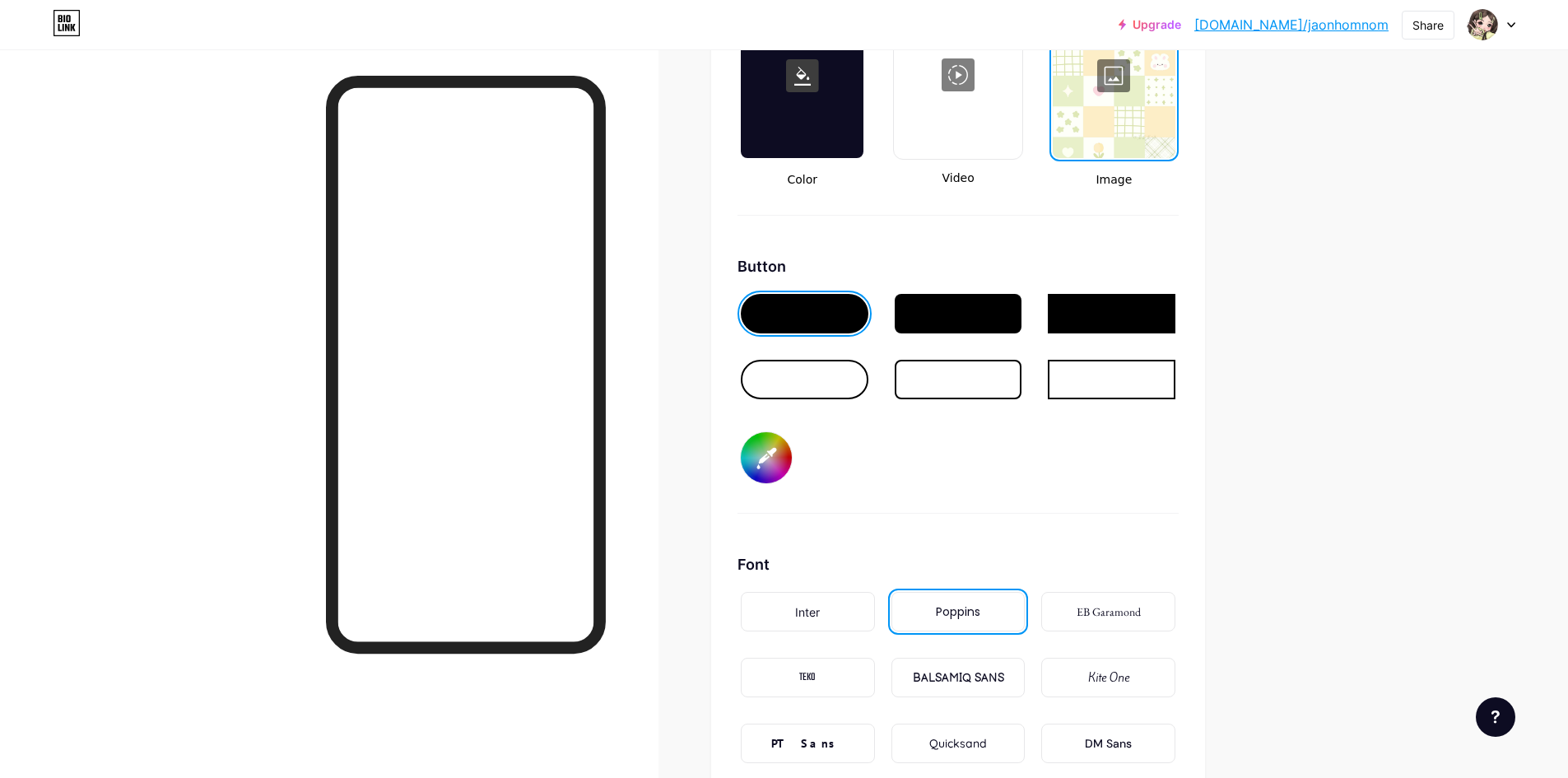
click at [778, 457] on input "#d6f7ff" at bounding box center [767, 458] width 51 height 51
click at [784, 462] on input "#d6feff" at bounding box center [767, 458] width 51 height 51
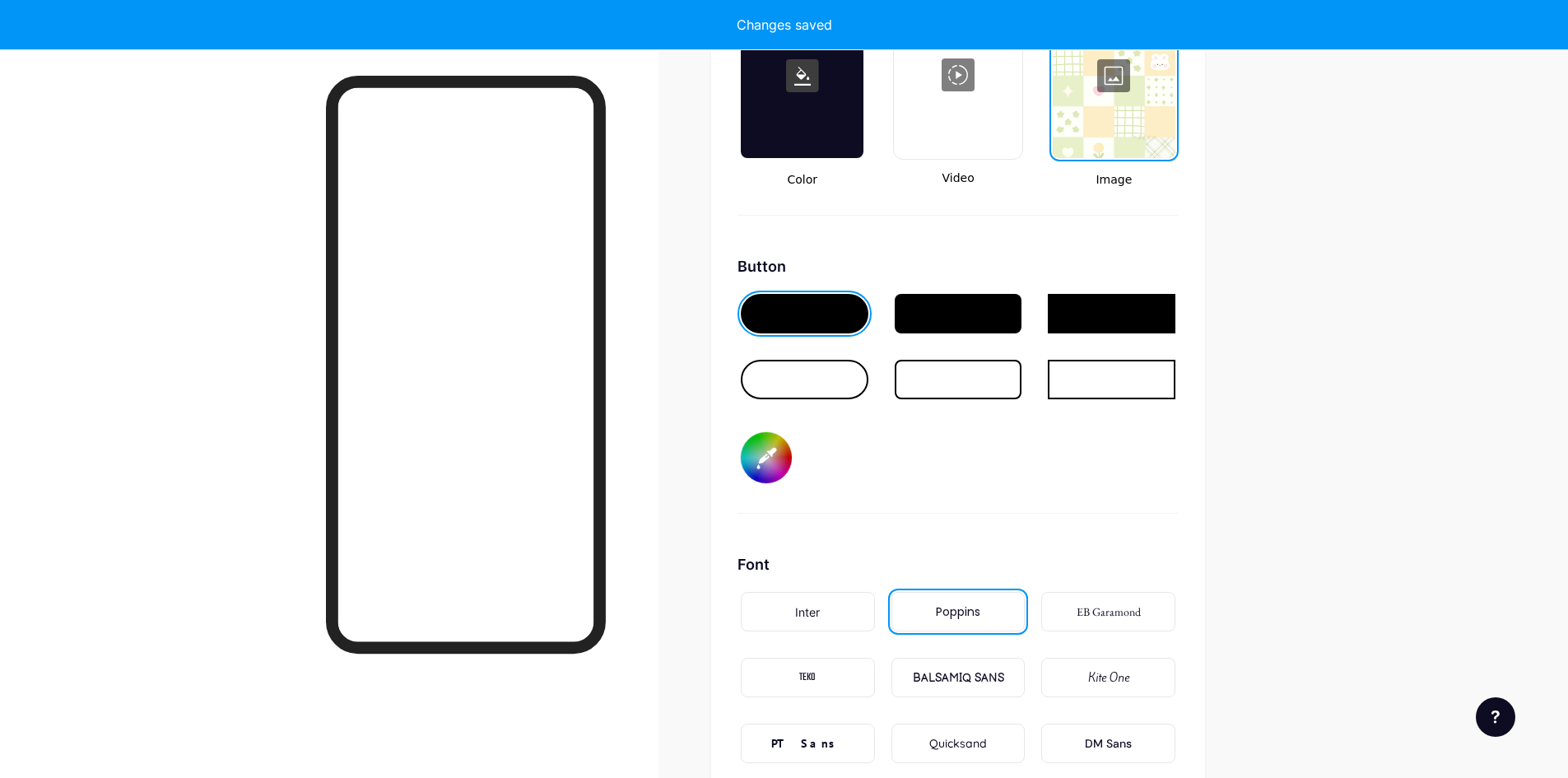
type input "#dbfeff"
